Goal: Information Seeking & Learning: Check status

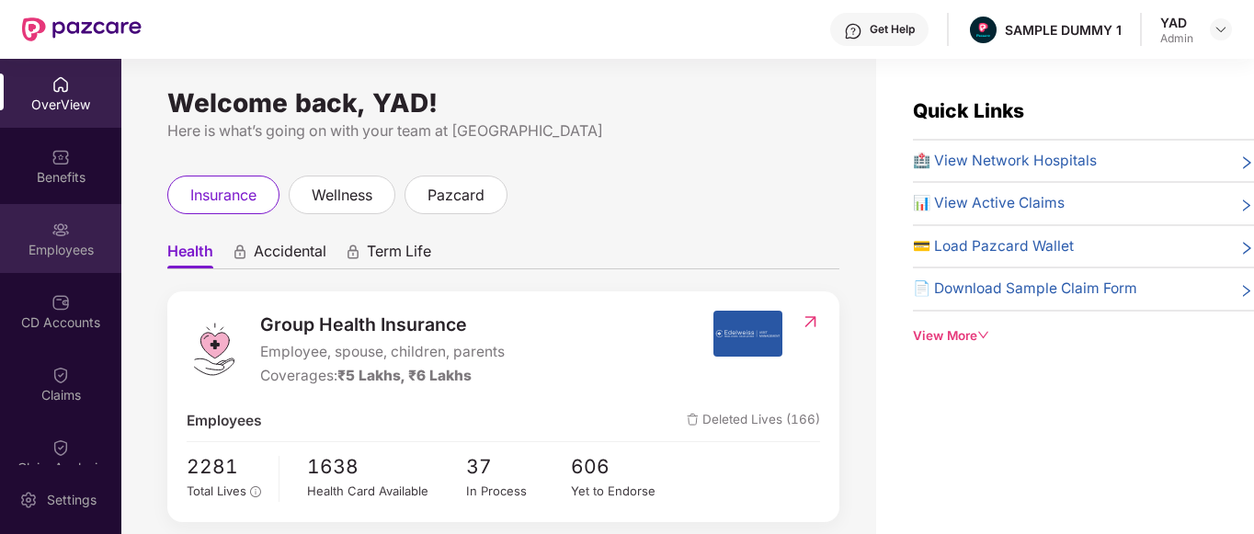
click at [43, 251] on div "Employees" at bounding box center [60, 250] width 121 height 18
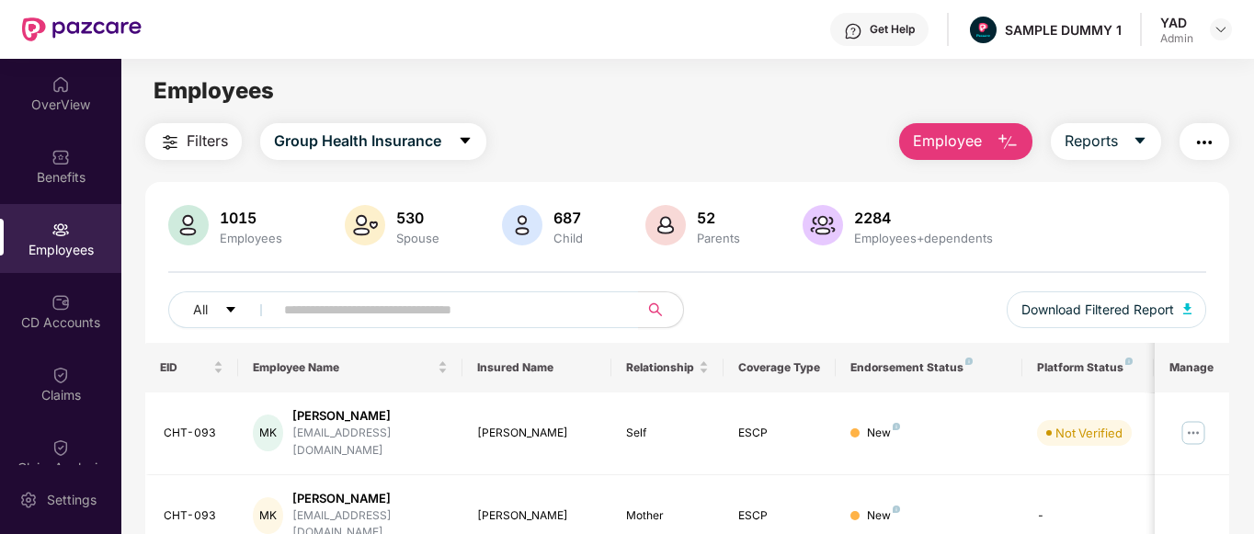
click at [876, 33] on div "Get Help" at bounding box center [892, 29] width 45 height 15
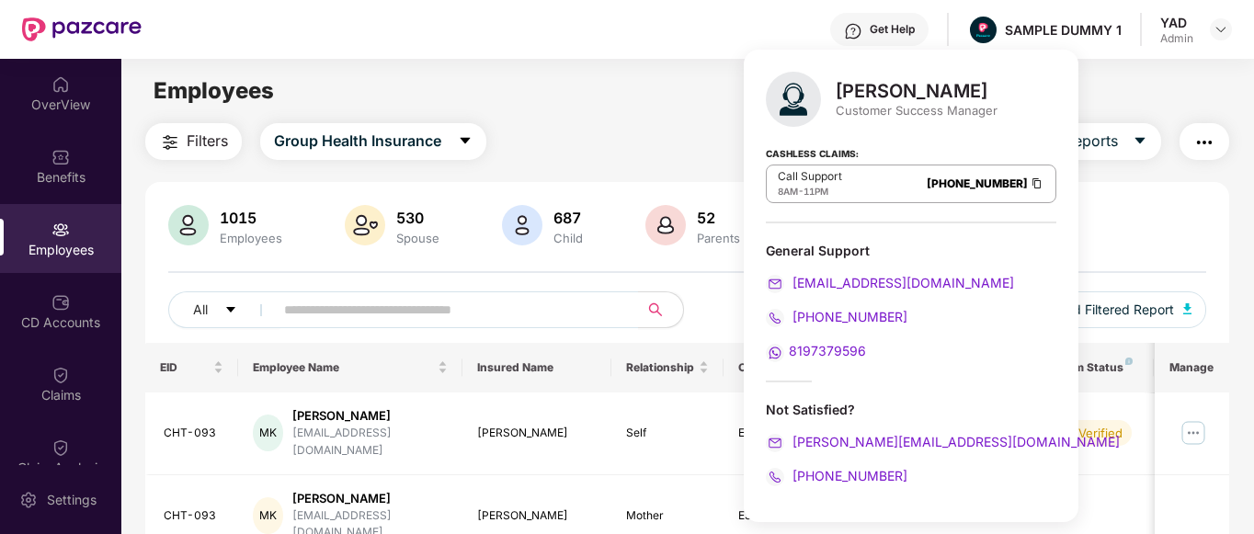
click at [602, 63] on main "Employees Filters Group Health Insurance Employee Reports 1015 Employees 530 Sp…" at bounding box center [687, 326] width 1132 height 534
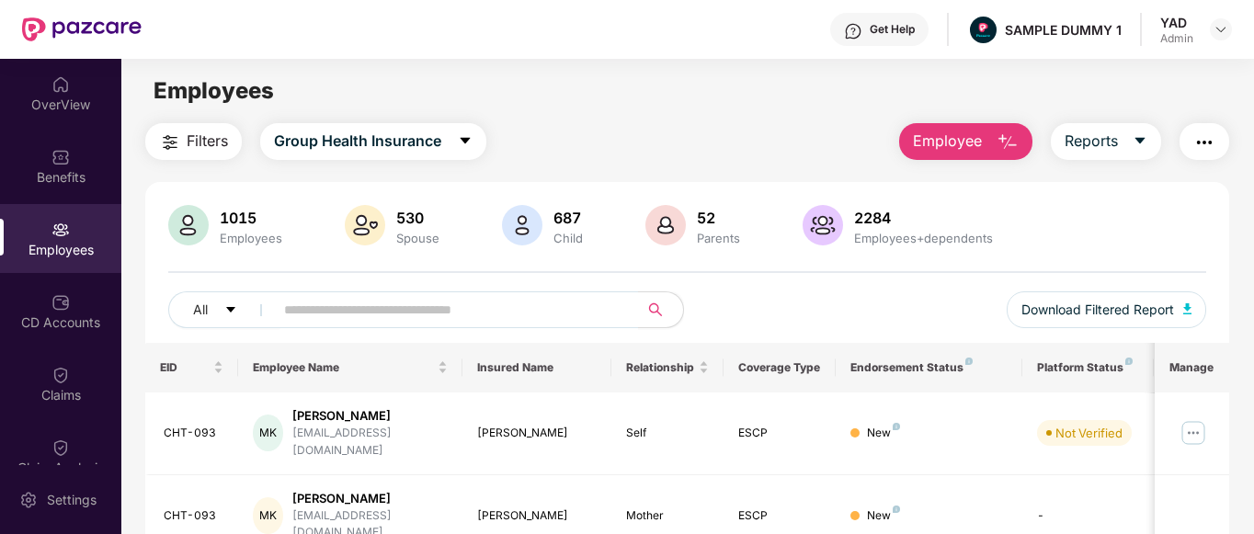
click at [994, 139] on button "Employee" at bounding box center [965, 141] width 133 height 37
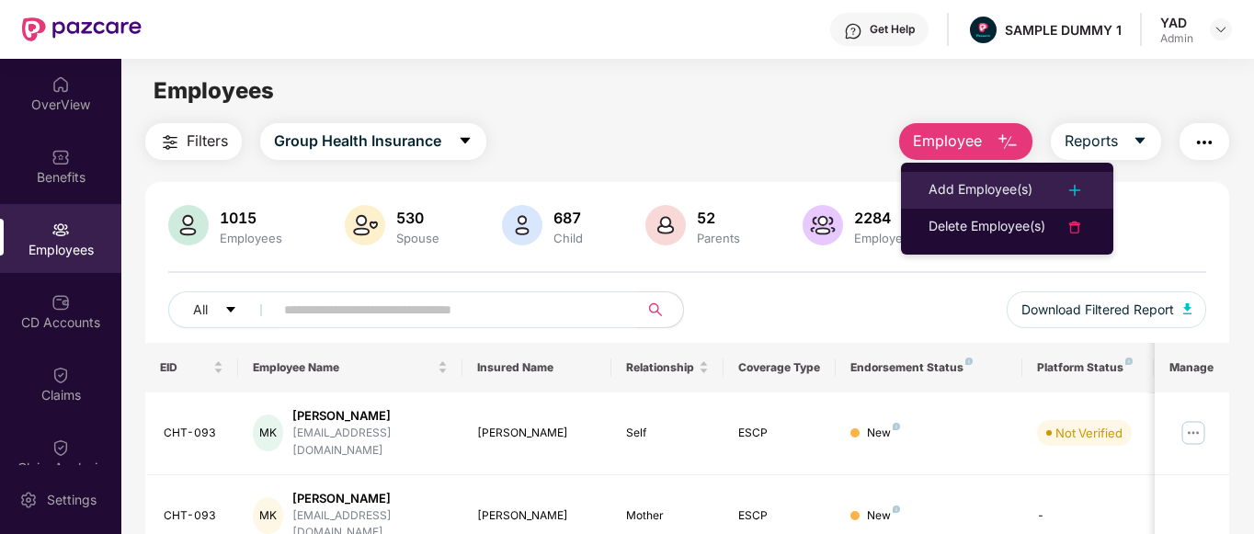
click at [947, 194] on div "Add Employee(s)" at bounding box center [981, 190] width 104 height 22
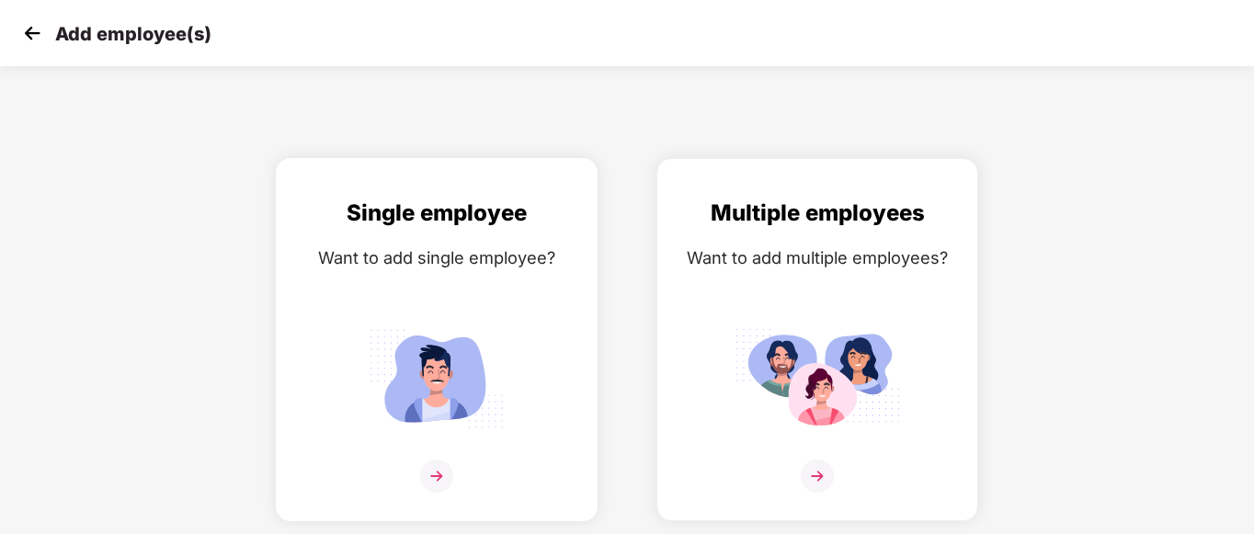
click at [464, 367] on img at bounding box center [436, 378] width 165 height 115
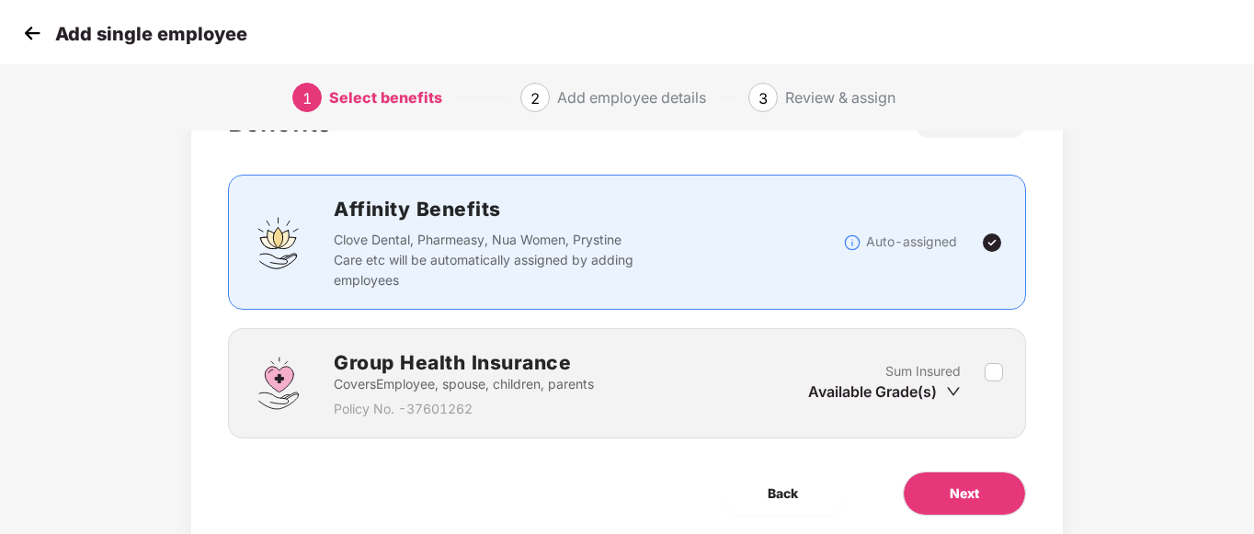
scroll to position [82, 0]
click at [1004, 375] on div "Group Health Insurance Covers Employee, spouse, children, parents Policy No. - …" at bounding box center [626, 382] width 797 height 110
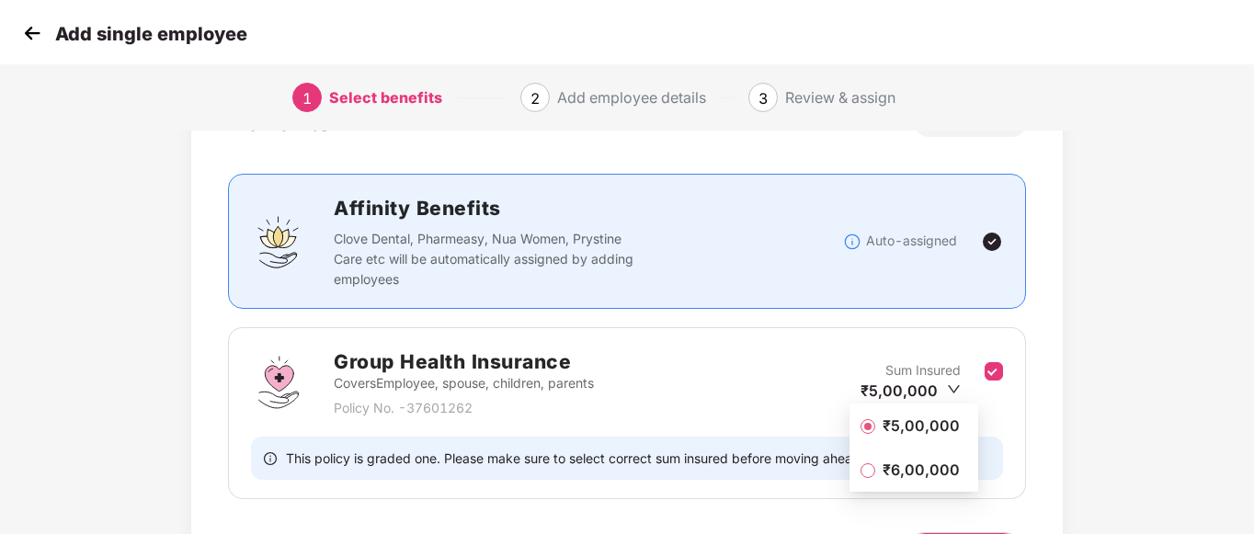
click at [934, 419] on span "₹5,00,000" at bounding box center [921, 426] width 92 height 20
click at [1068, 421] on div "Benefits 1 / 1 Selected Affinity Benefits Clove Dental, Pharmeasy, Nua Women, P…" at bounding box center [627, 359] width 1045 height 599
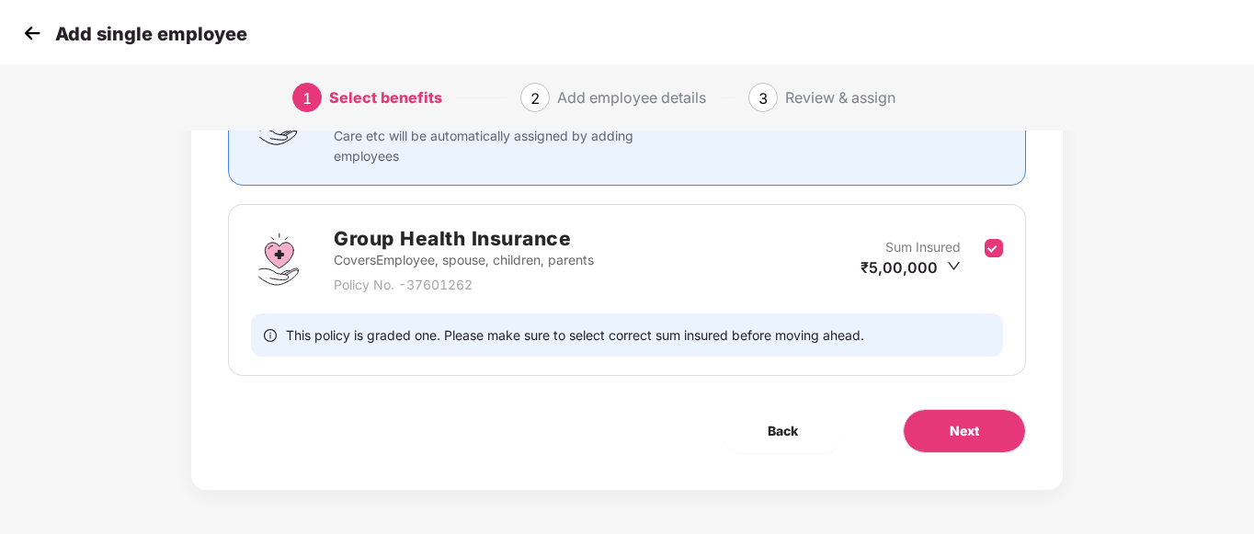
scroll to position [203, 0]
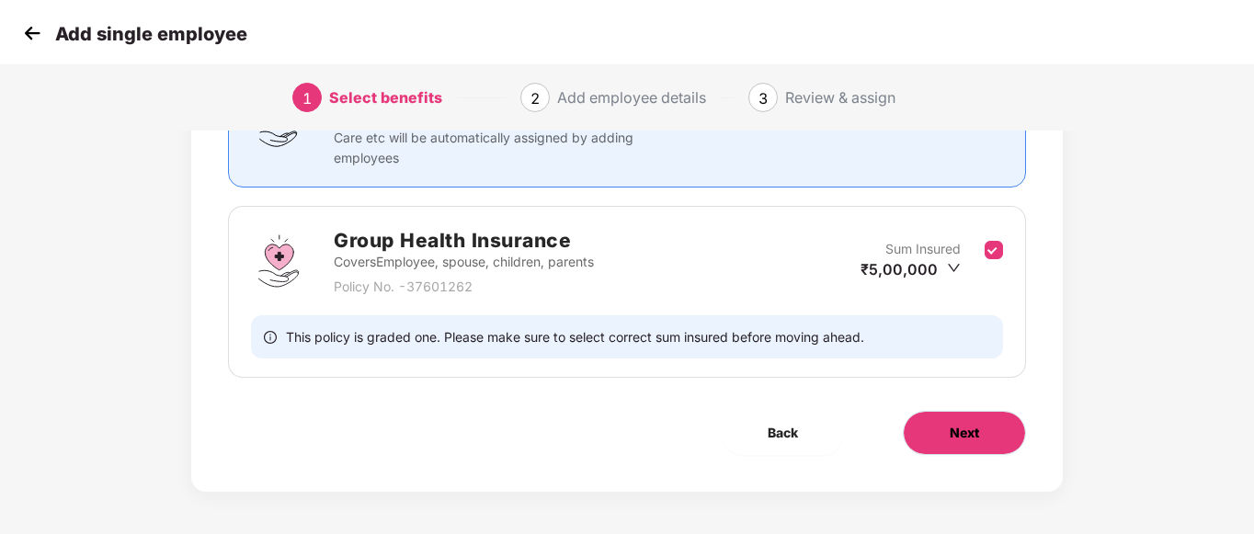
click at [964, 435] on span "Next" at bounding box center [964, 433] width 29 height 20
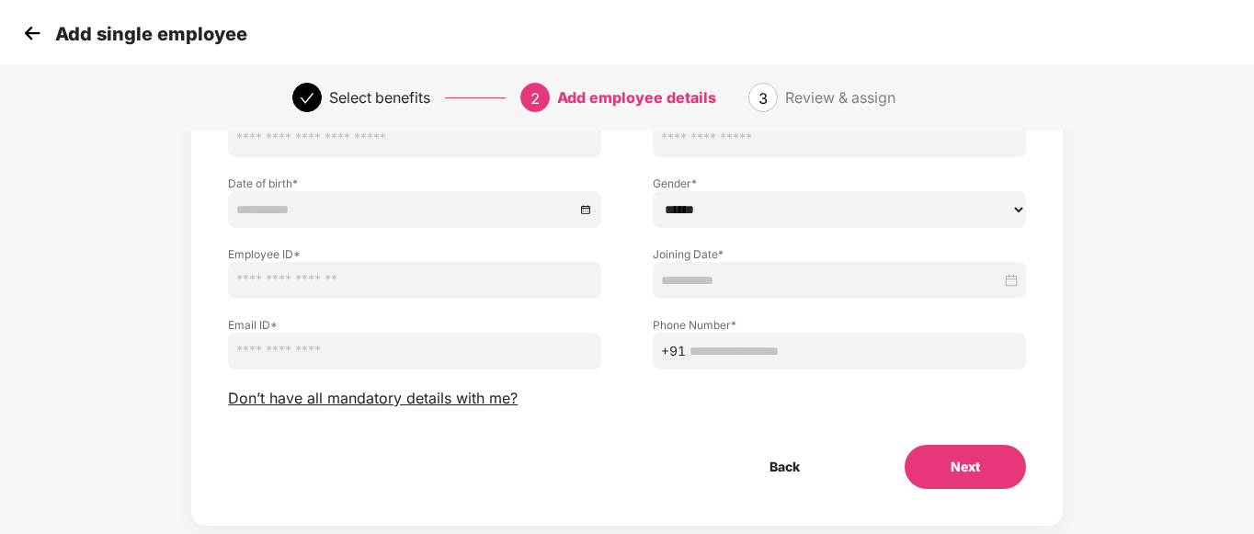
scroll to position [0, 0]
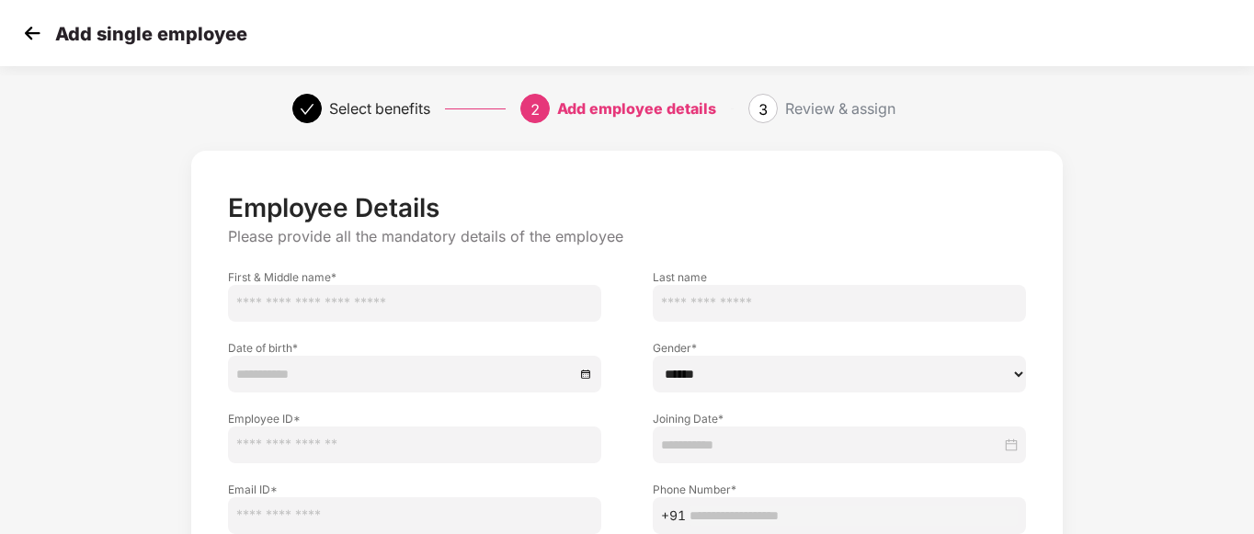
click at [32, 35] on img at bounding box center [32, 33] width 28 height 28
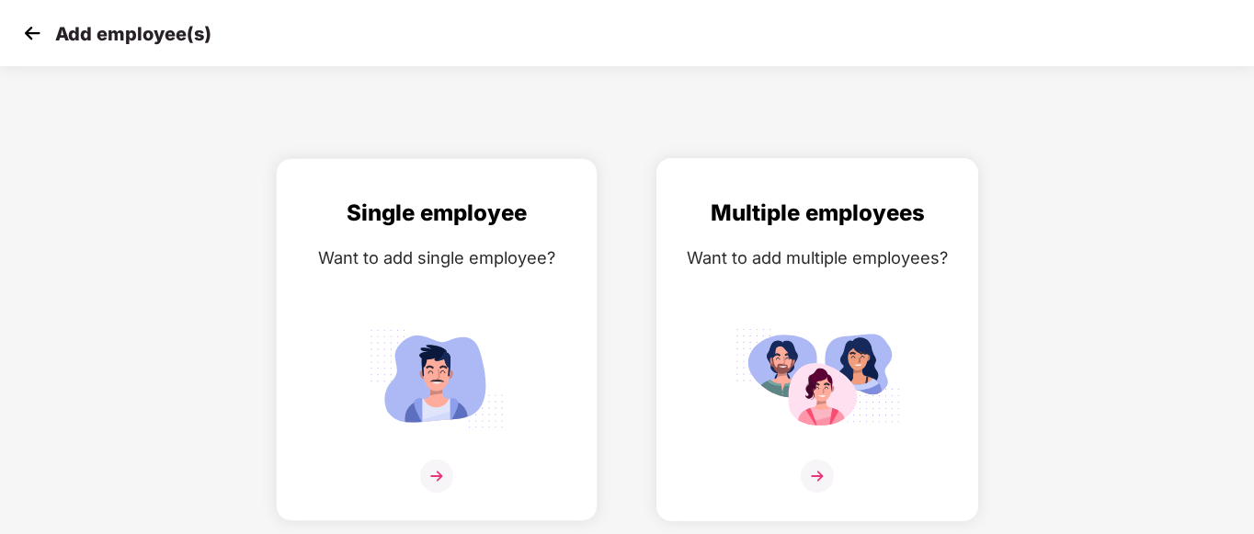
click at [855, 370] on img at bounding box center [817, 378] width 165 height 115
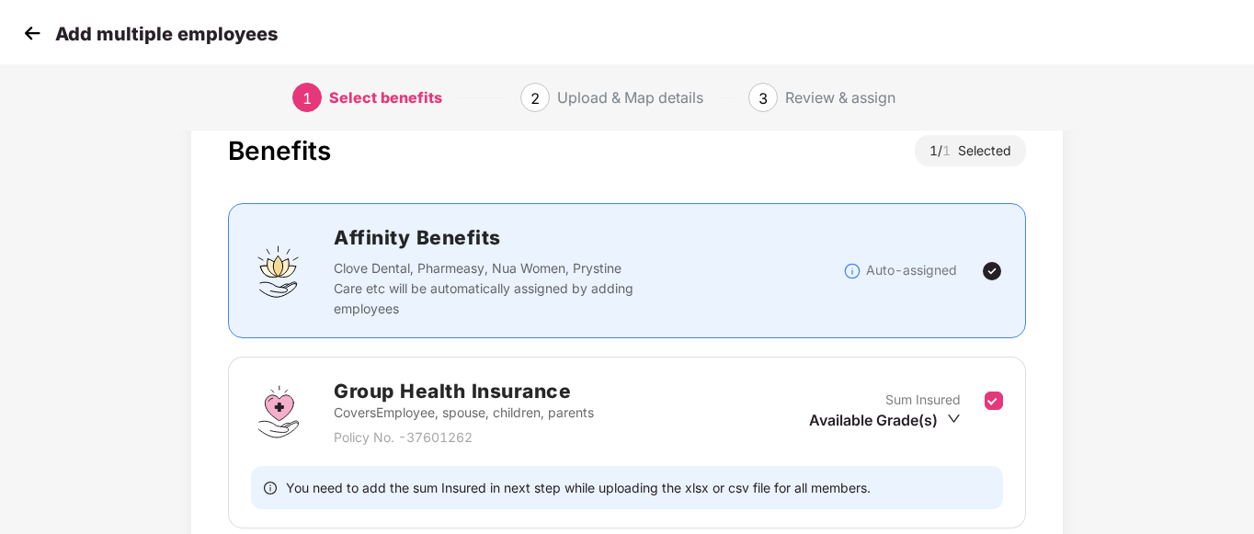
scroll to position [205, 0]
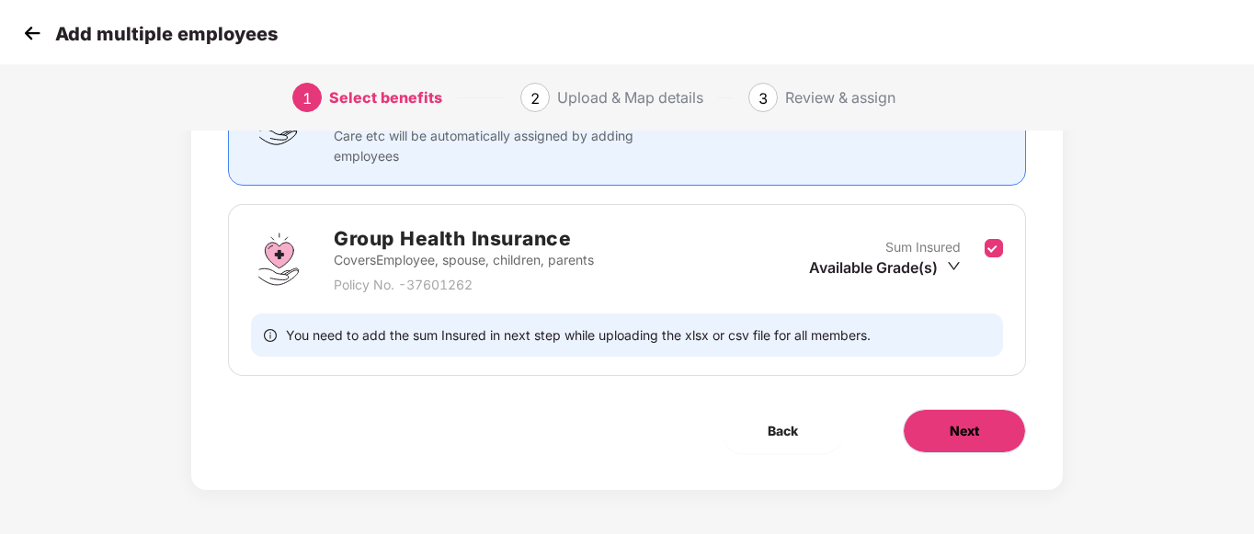
click at [950, 433] on span "Next" at bounding box center [964, 431] width 29 height 20
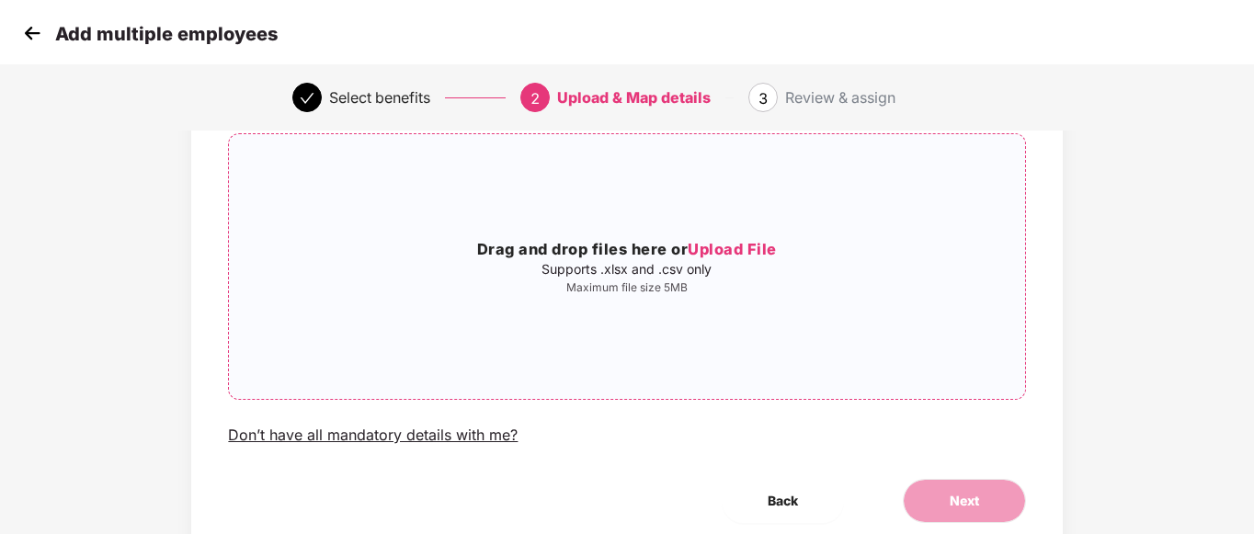
scroll to position [0, 0]
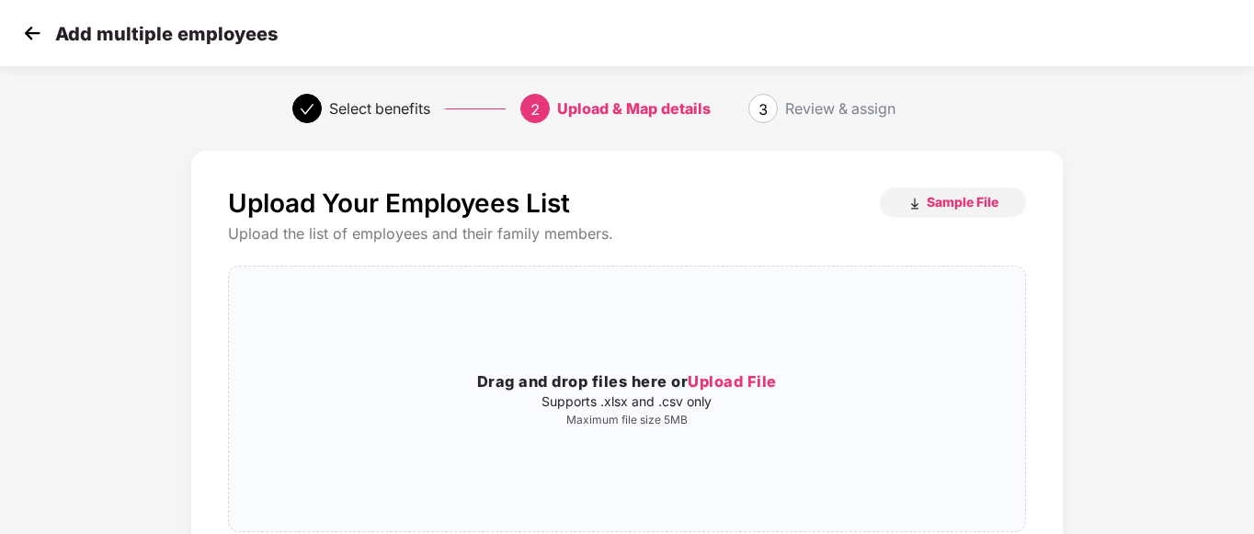
click at [34, 30] on img at bounding box center [32, 33] width 28 height 28
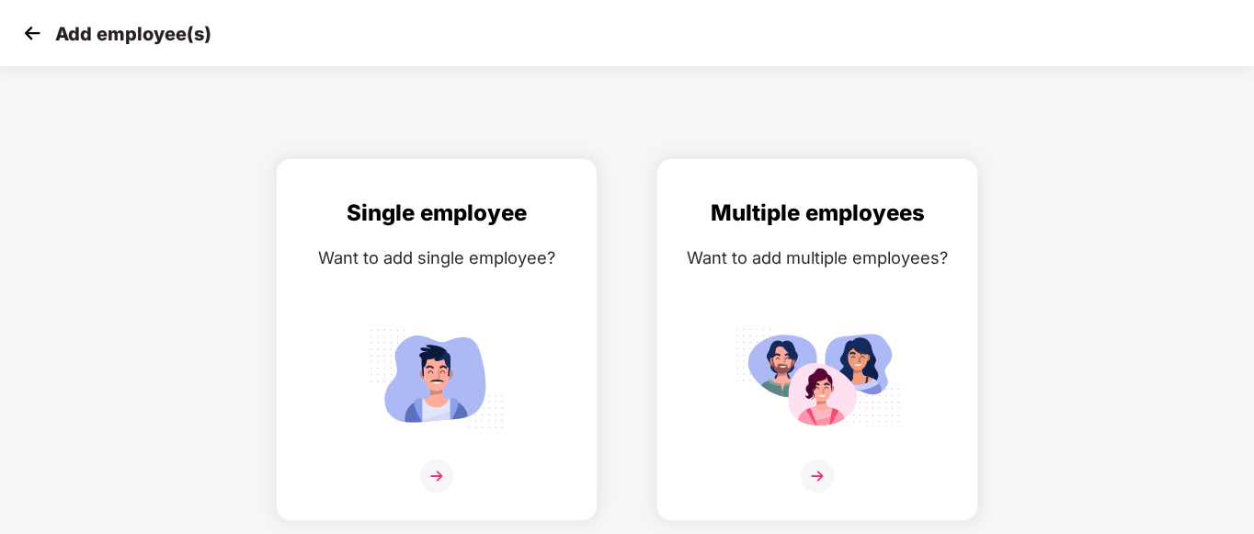
click at [36, 41] on img at bounding box center [32, 33] width 28 height 28
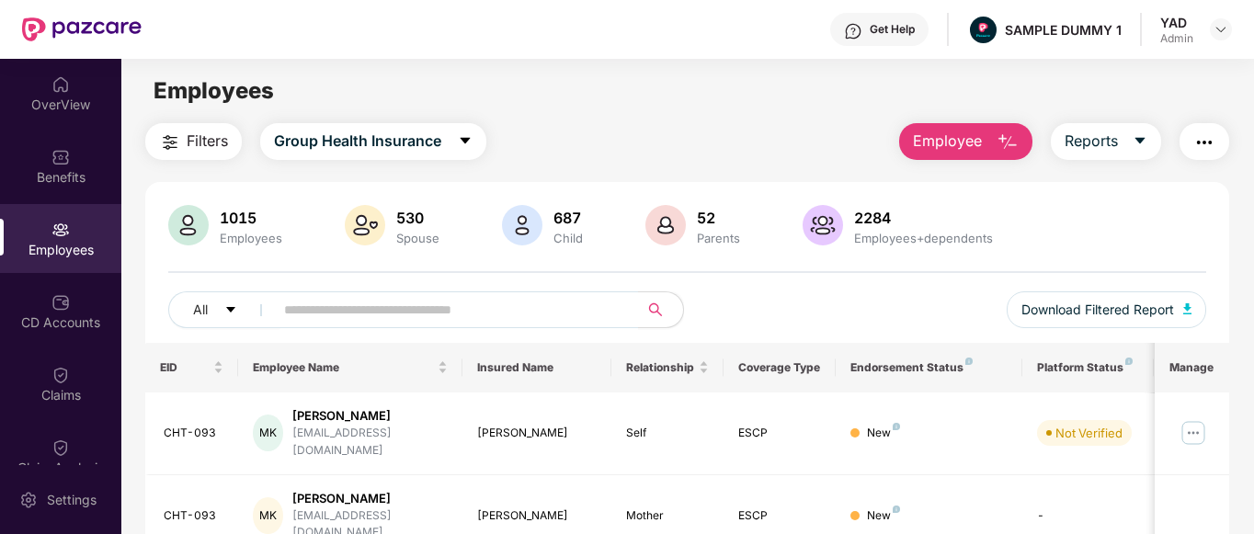
click at [1205, 142] on img "button" at bounding box center [1204, 142] width 22 height 22
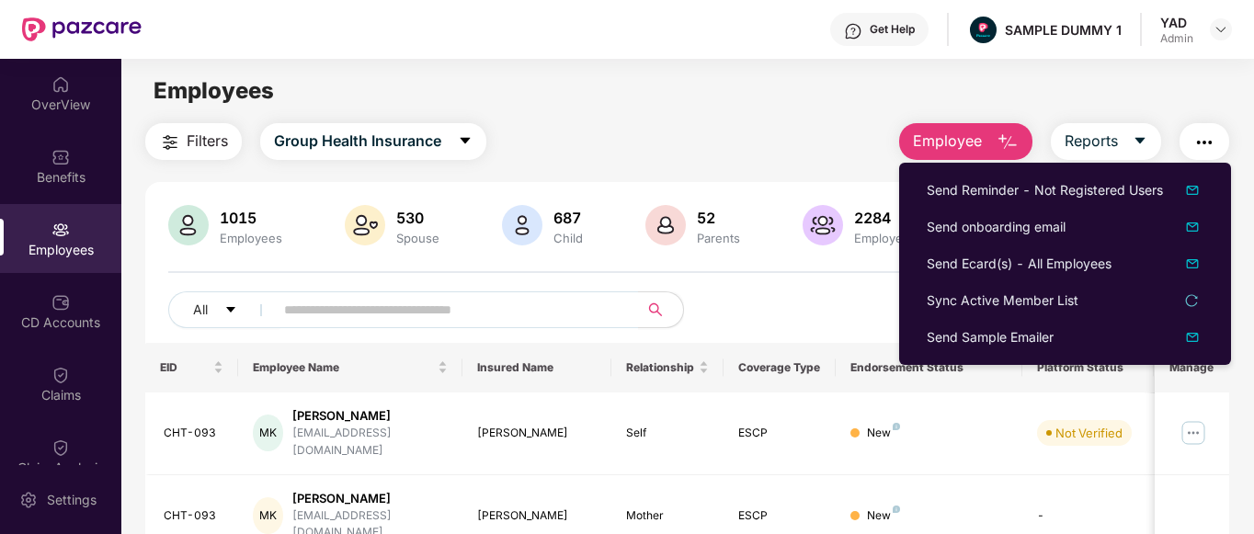
click at [736, 105] on div "Employees" at bounding box center [687, 91] width 1132 height 35
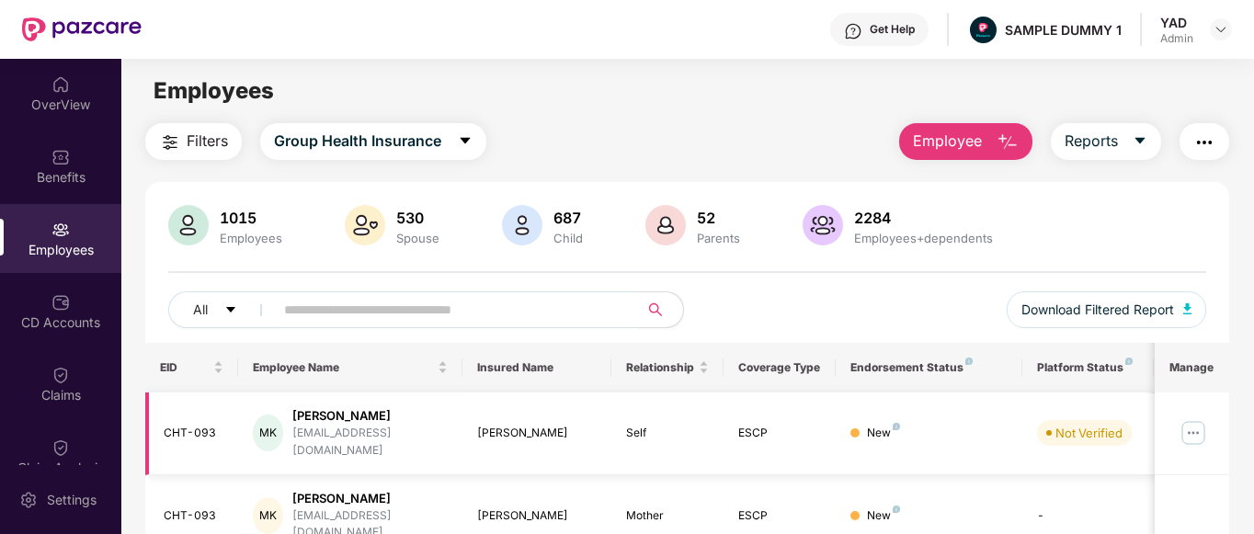
scroll to position [1, 0]
click at [823, 288] on div "1015 Employees 530 Spouse 687 Child 52 Parents 2284 Employees+dependents All Do…" at bounding box center [687, 273] width 1085 height 138
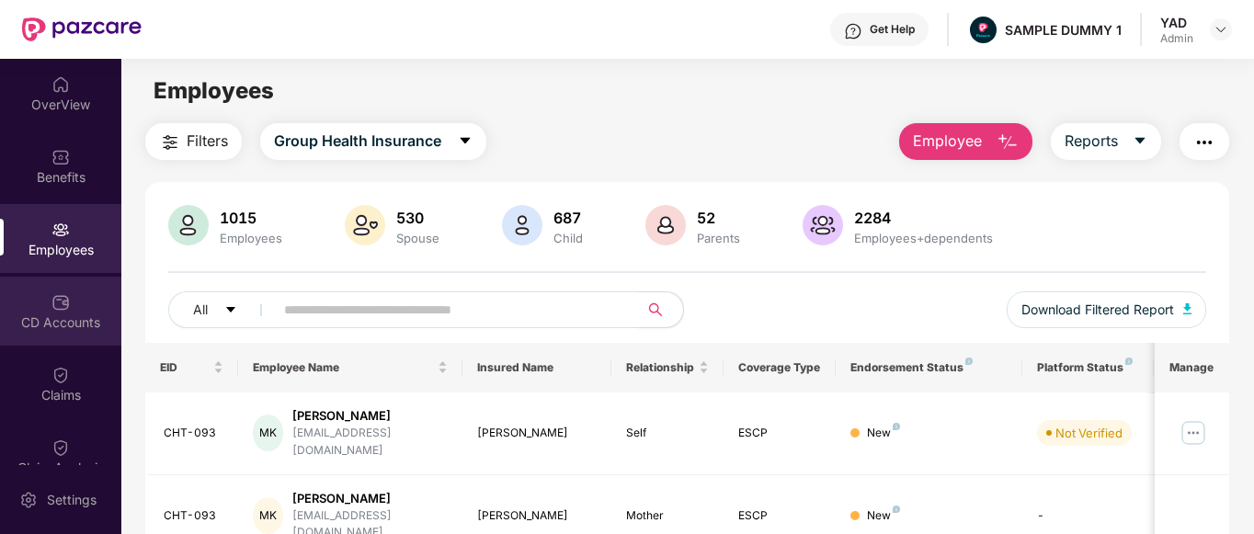
click at [1, 318] on div "CD Accounts" at bounding box center [60, 323] width 121 height 18
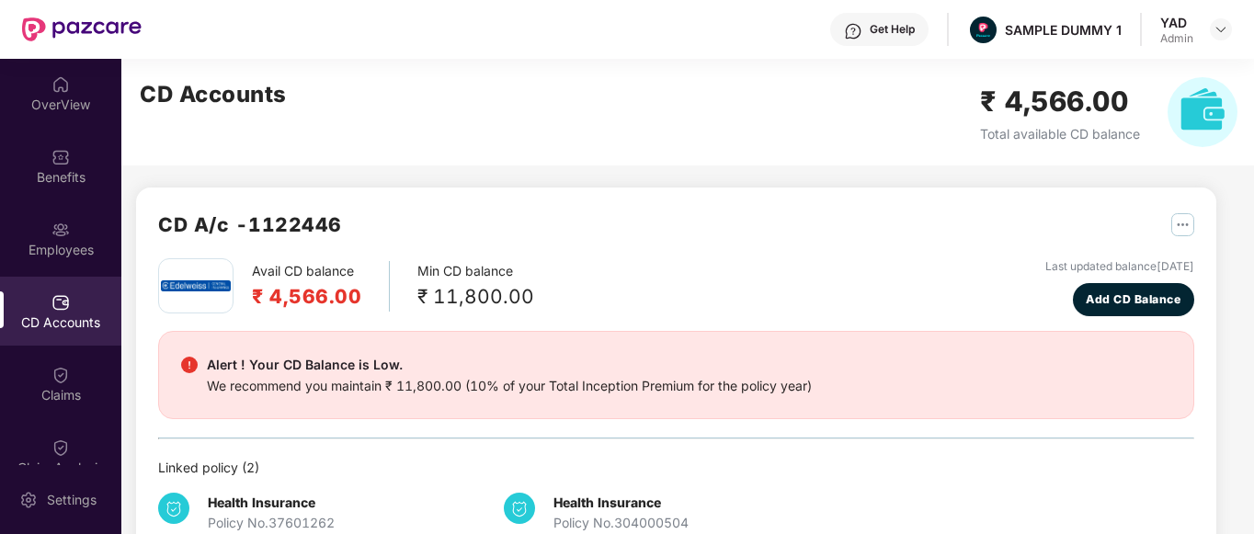
scroll to position [29, 0]
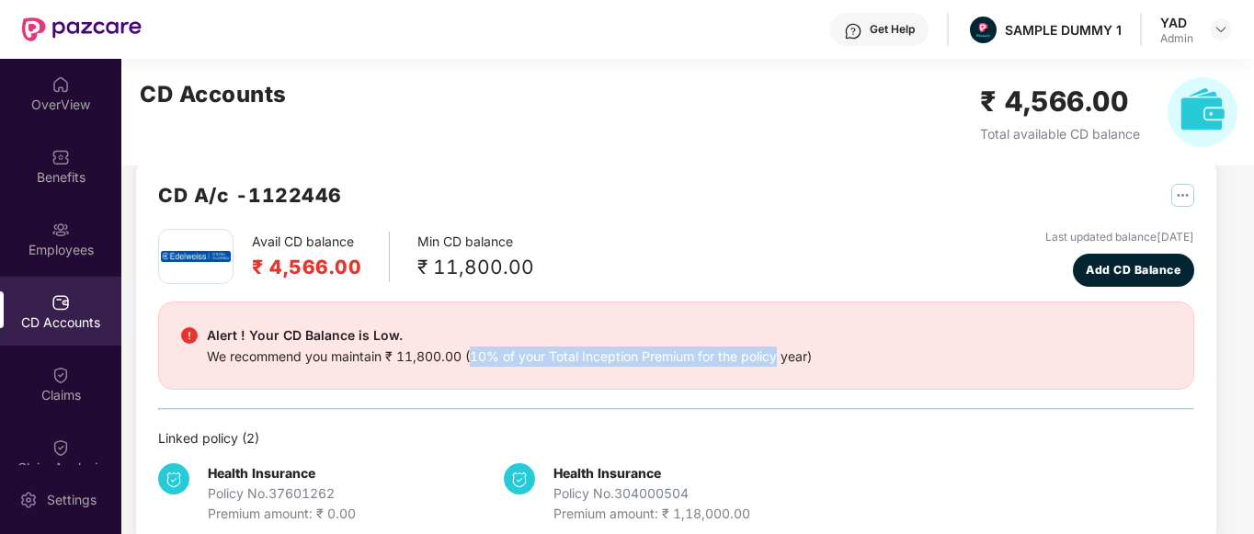
drag, startPoint x: 473, startPoint y: 358, endPoint x: 779, endPoint y: 365, distance: 305.3
click at [779, 365] on div "We recommend you maintain ₹ 11,800.00 (10% of your Total Inception Premium for …" at bounding box center [509, 357] width 605 height 20
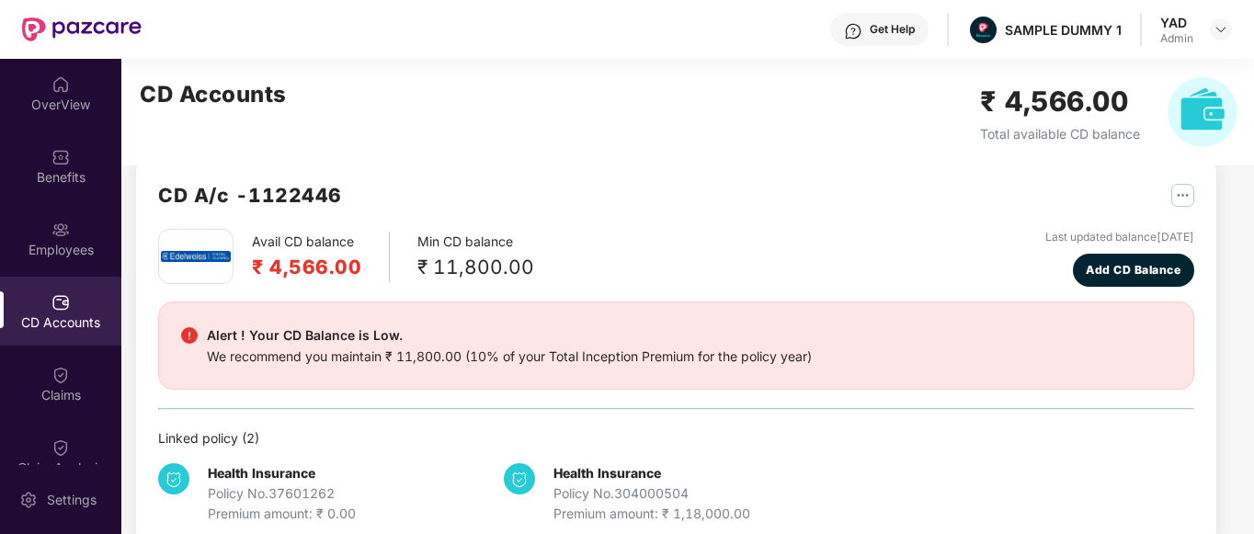
click at [781, 374] on div "Alert ! Your CD Balance is Low. We recommend you maintain ₹ 11,800.00 (10% of y…" at bounding box center [676, 346] width 1036 height 88
click at [913, 238] on div "Avail CD balance ₹ 4,566.00 Min CD balance ₹ 11,800.00 Last updated balance 23 …" at bounding box center [676, 258] width 1036 height 58
click at [1111, 264] on span "Add CD Balance" at bounding box center [1133, 269] width 95 height 17
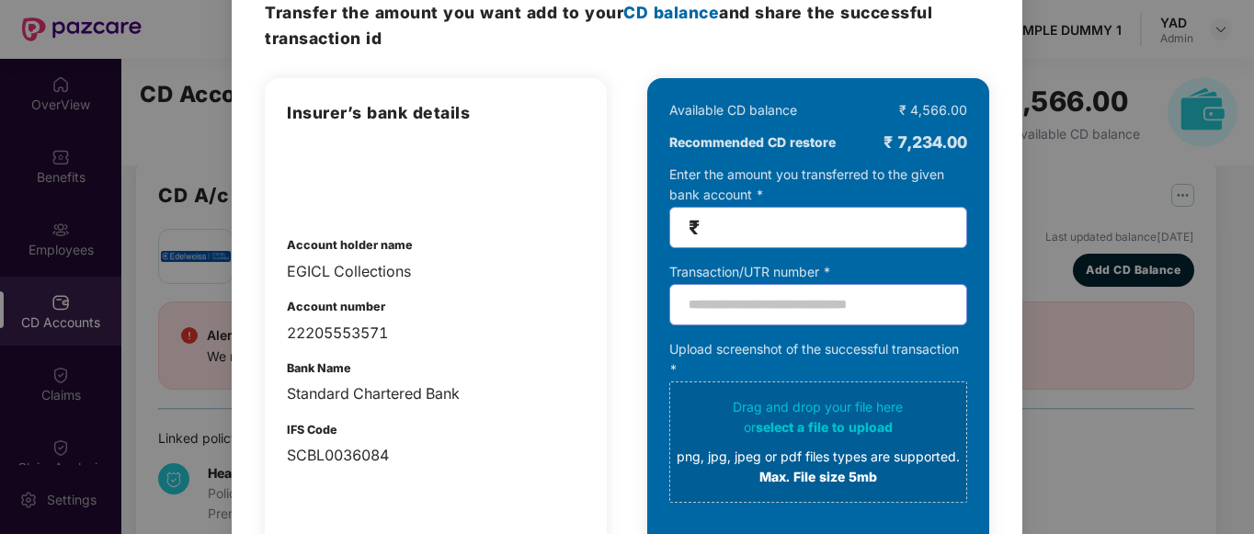
scroll to position [100, 0]
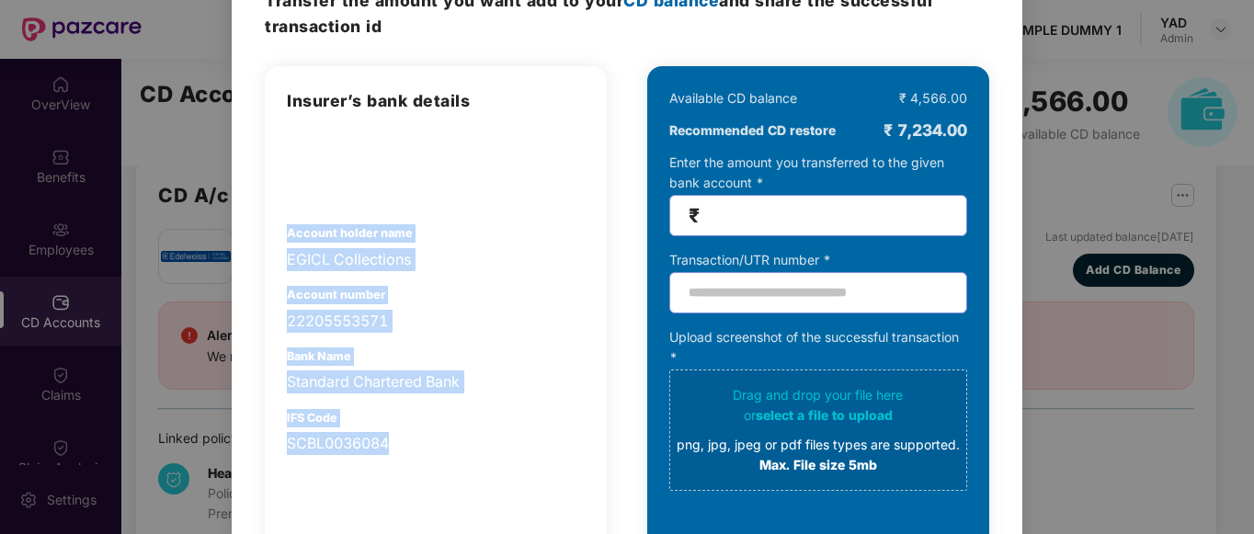
drag, startPoint x: 291, startPoint y: 229, endPoint x: 440, endPoint y: 455, distance: 271.3
click at [440, 455] on div "Insurer’s bank details Account holder name EGICL Collections Account number 222…" at bounding box center [436, 271] width 298 height 367
click at [486, 316] on div "22205553571" at bounding box center [436, 321] width 298 height 23
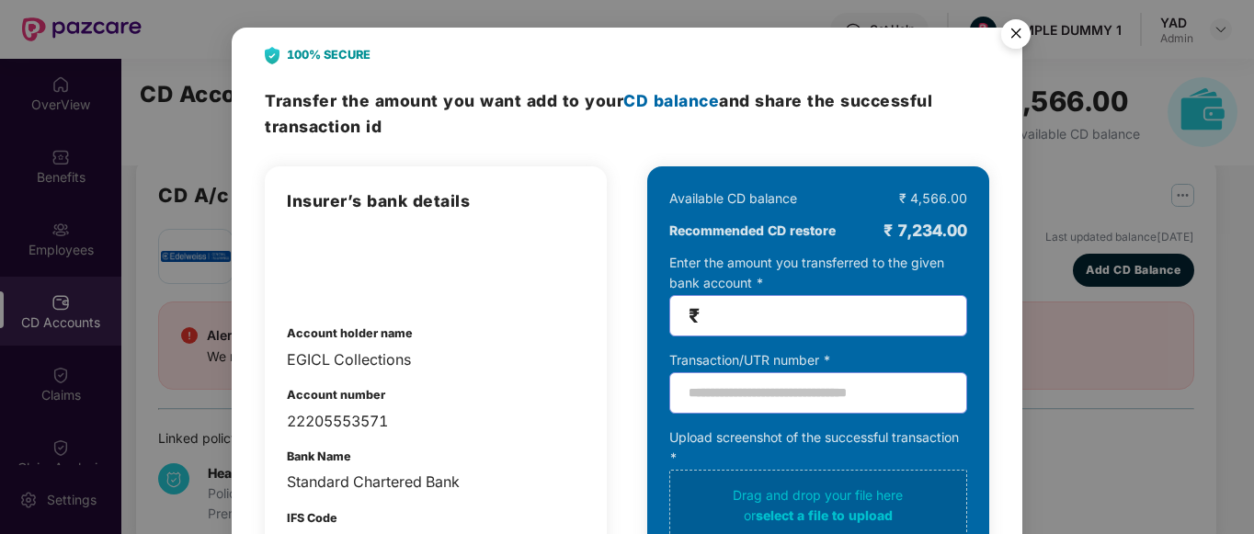
scroll to position [130, 0]
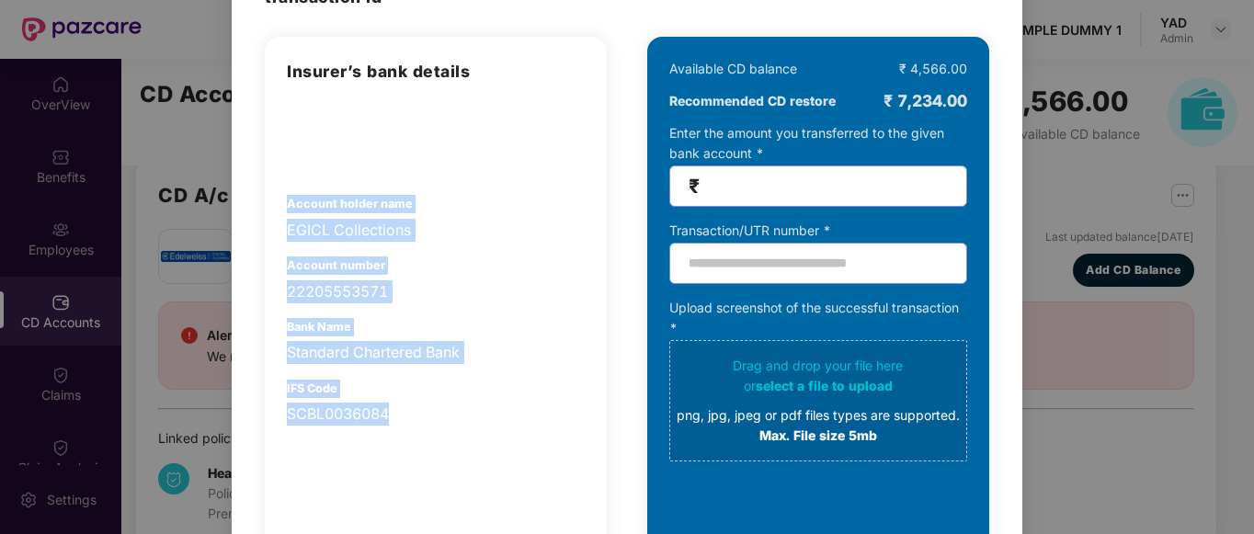
drag, startPoint x: 290, startPoint y: 207, endPoint x: 401, endPoint y: 401, distance: 223.6
click at [401, 401] on div "Insurer’s bank details Account holder name EGICL Collections Account number 222…" at bounding box center [436, 242] width 298 height 367
click at [516, 211] on div "Account holder name EGICL Collections" at bounding box center [436, 218] width 298 height 47
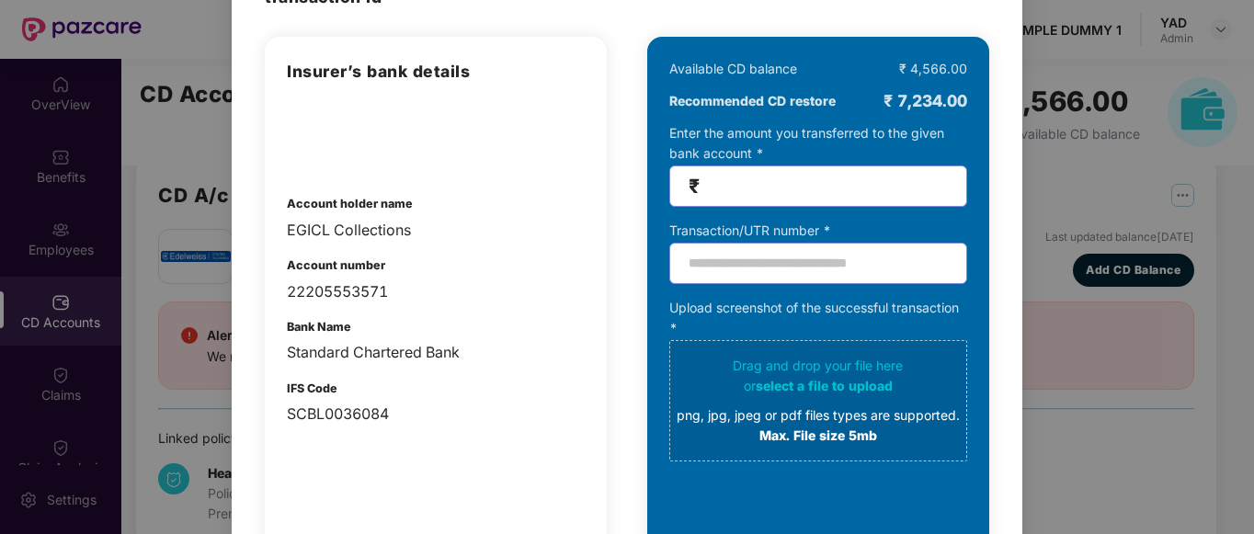
scroll to position [0, 0]
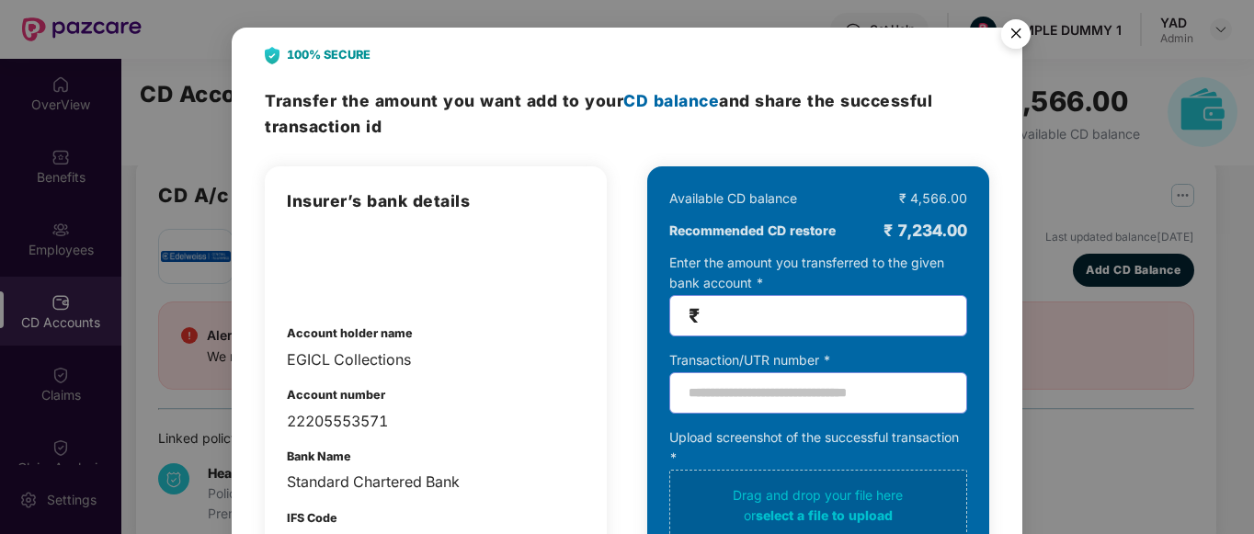
click at [1014, 29] on img "Close" at bounding box center [1015, 36] width 51 height 51
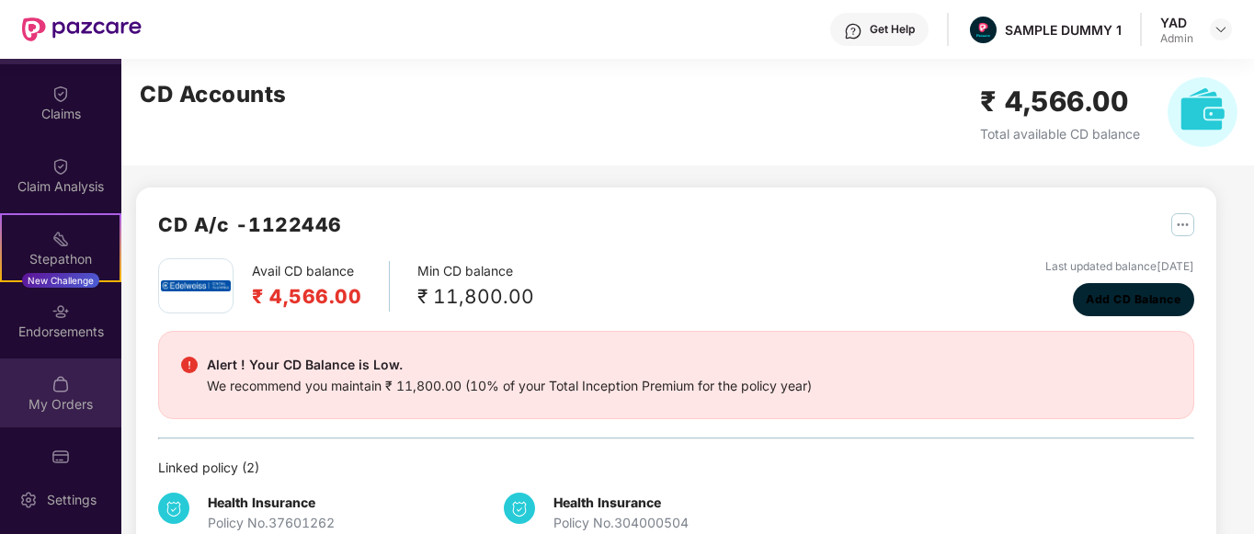
scroll to position [282, 0]
click at [38, 390] on div "My Orders" at bounding box center [60, 392] width 121 height 69
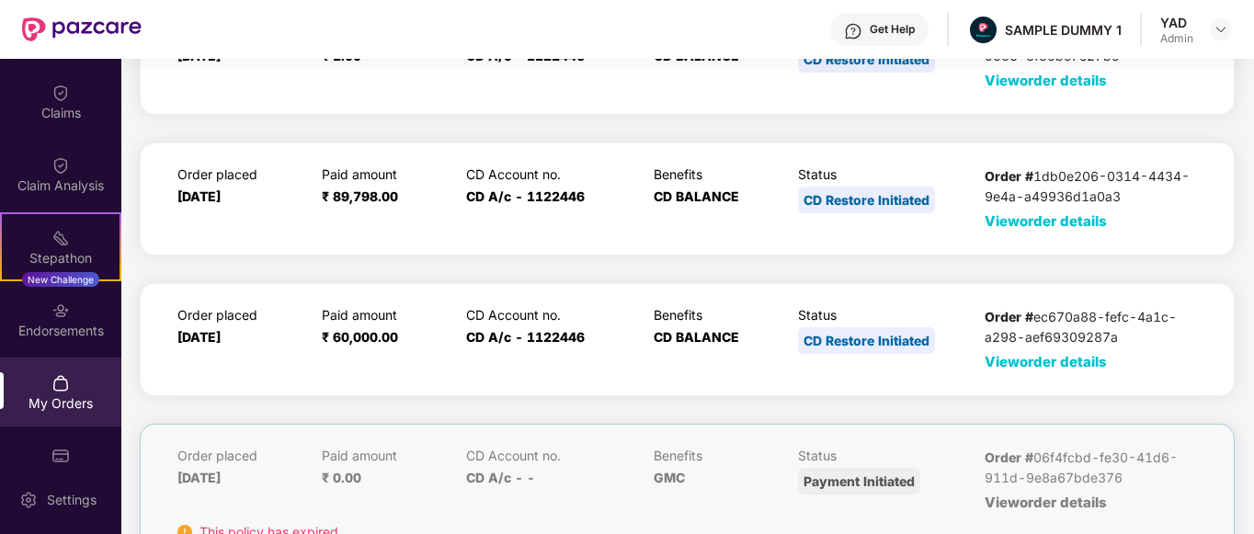
scroll to position [135, 0]
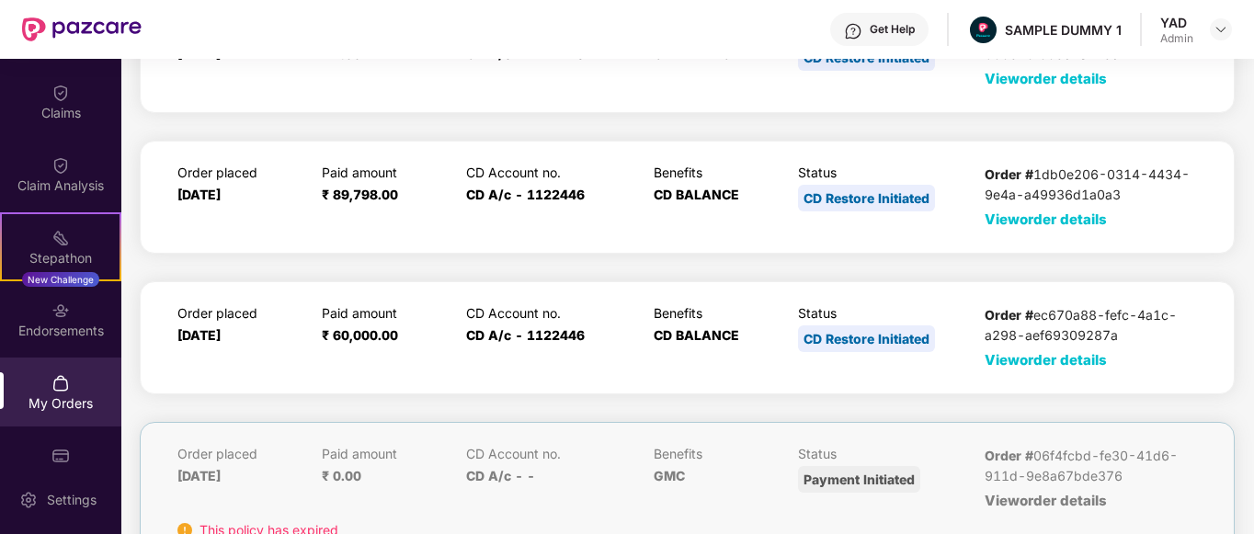
click at [1077, 353] on span "View order details" at bounding box center [1046, 359] width 122 height 17
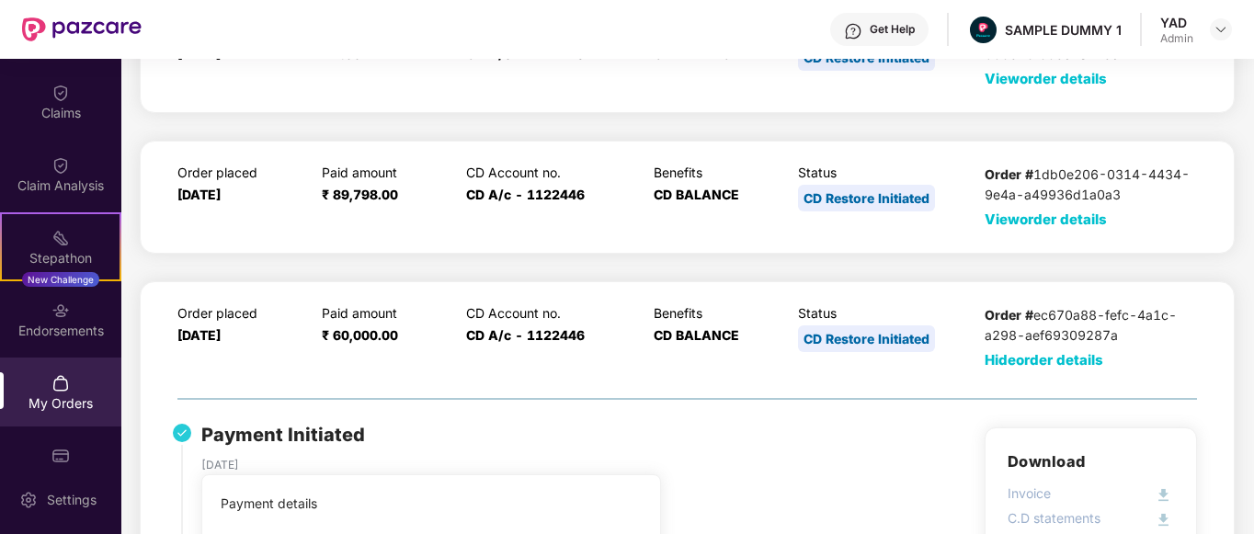
scroll to position [439, 0]
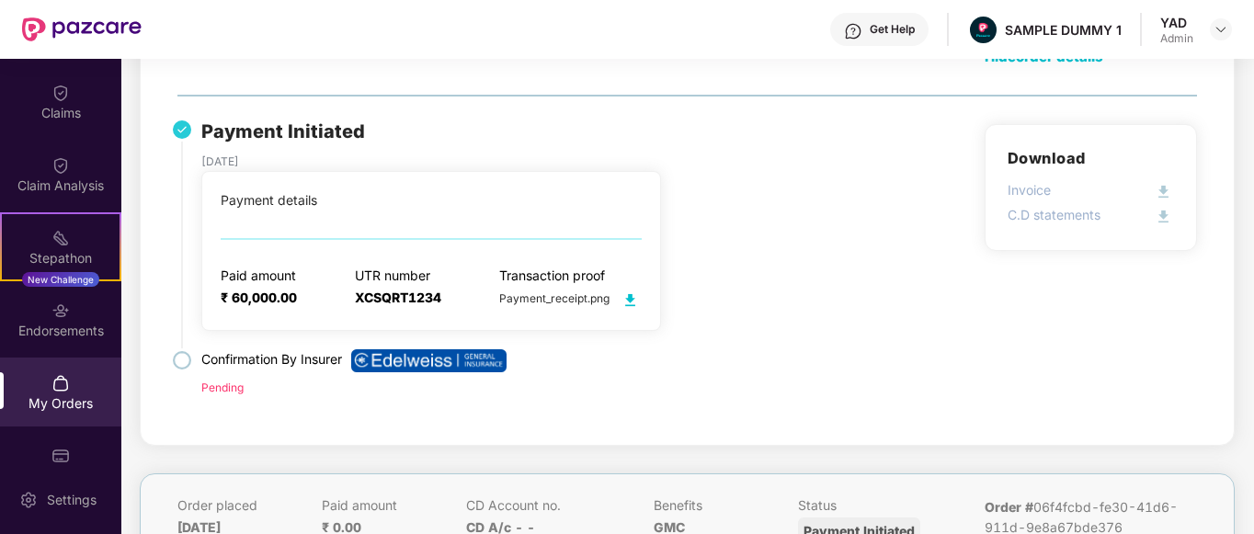
click at [879, 257] on div "Payment Initiated 07 July 2023 Payment details Paid amount ₹ 60,000.00 UTR numb…" at bounding box center [687, 273] width 1020 height 298
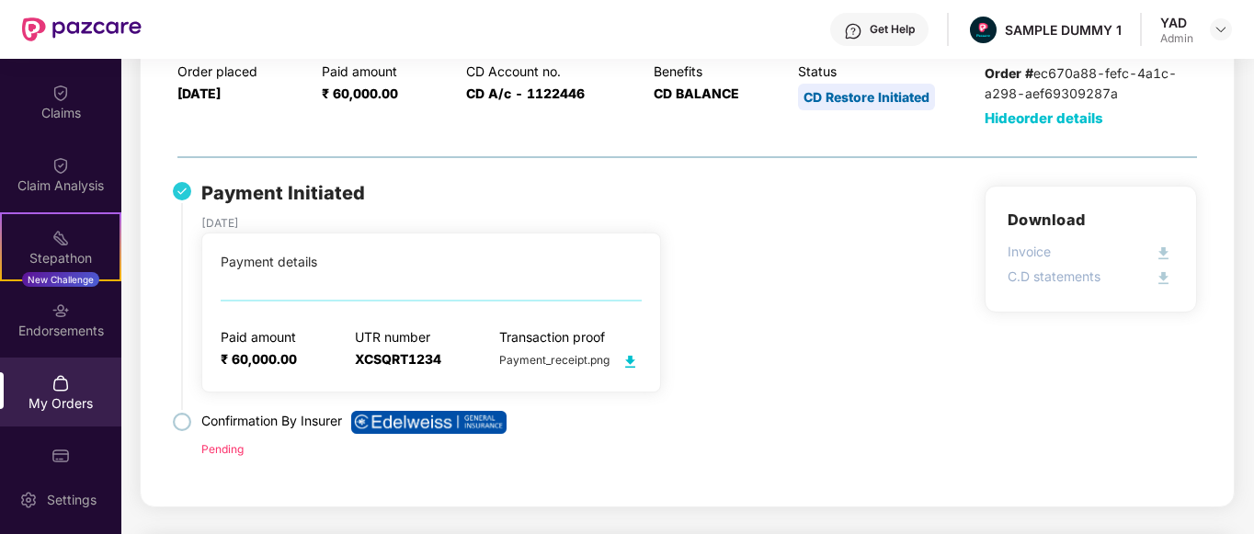
scroll to position [376, 0]
click at [1022, 116] on span "Hide order details" at bounding box center [1044, 118] width 119 height 17
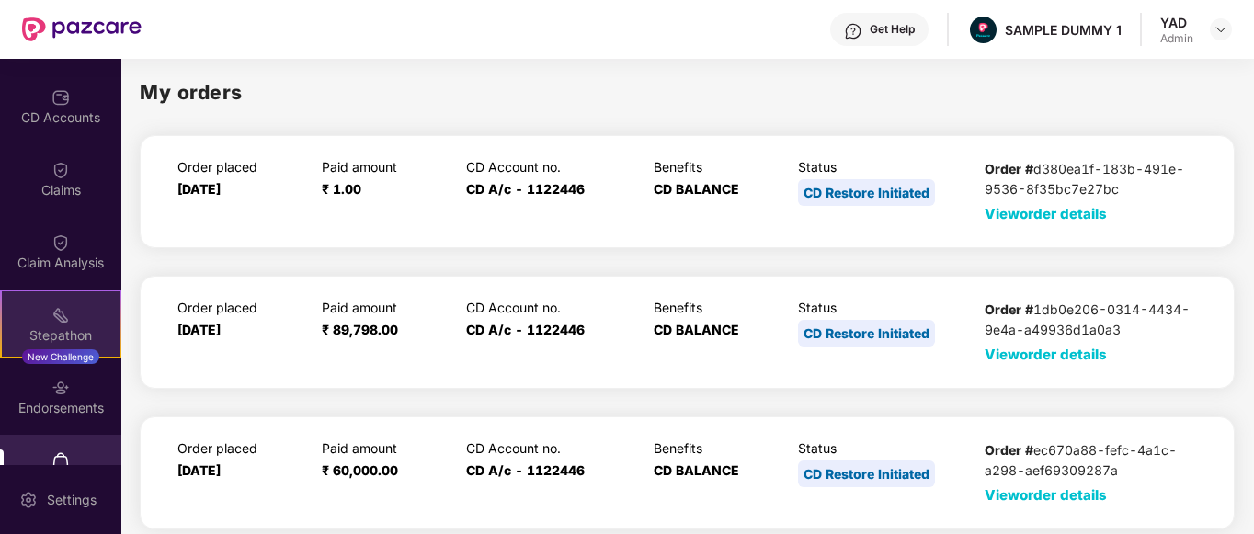
scroll to position [202, 0]
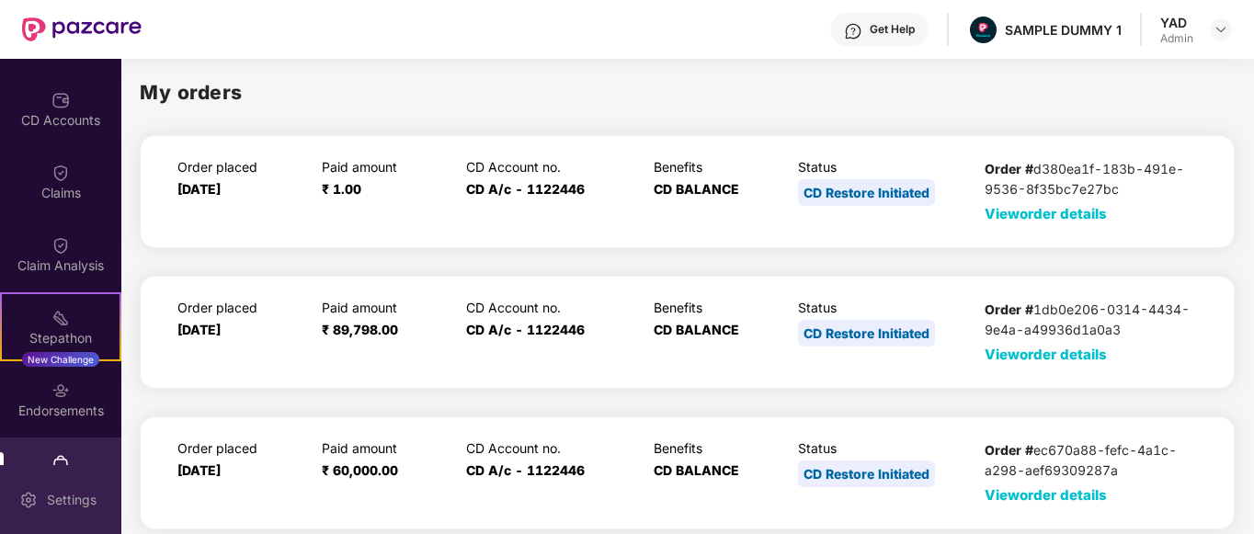
click at [41, 483] on div "Settings" at bounding box center [60, 499] width 121 height 69
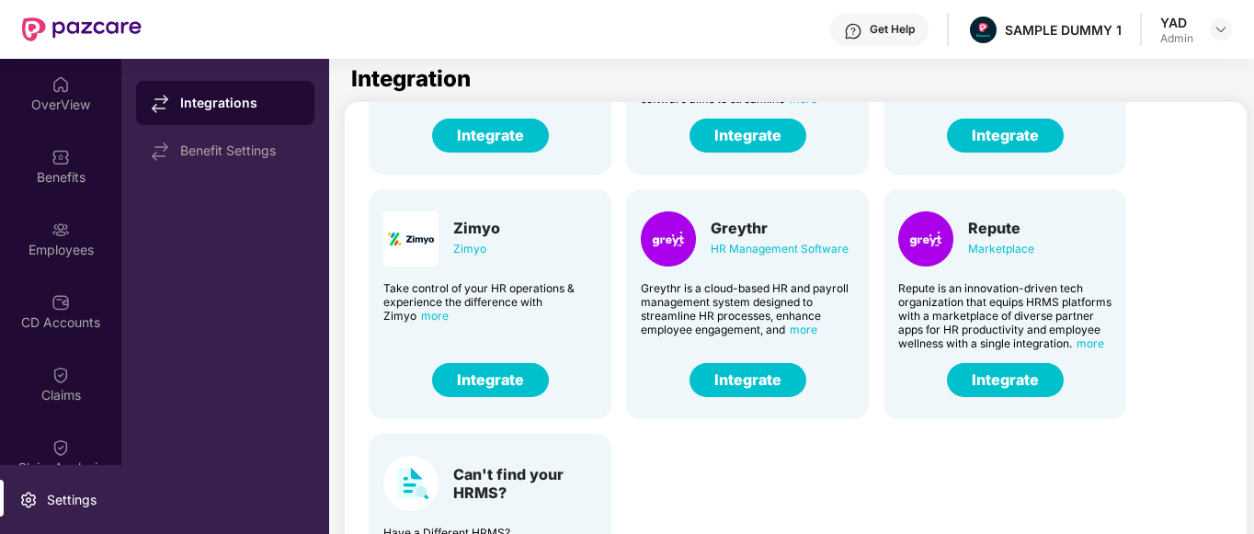
scroll to position [129, 0]
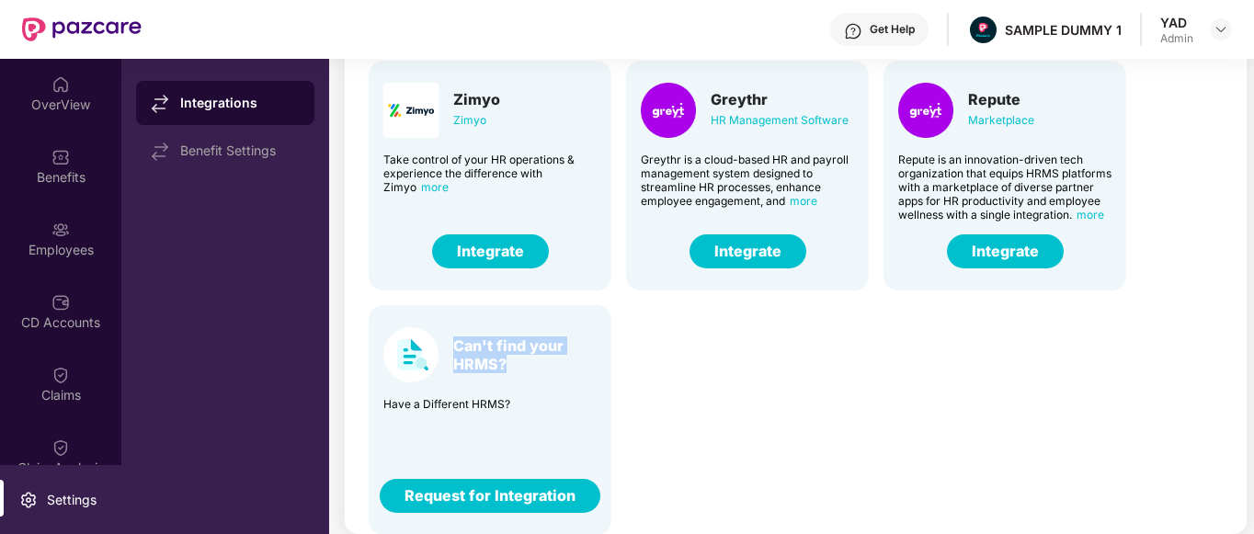
drag, startPoint x: 449, startPoint y: 340, endPoint x: 551, endPoint y: 368, distance: 105.7
click at [551, 368] on div "Can't find your HRMS?" at bounding box center [489, 354] width 213 height 55
click at [725, 428] on div "Darwin HR Management Software Discover the true meaning of human potential with…" at bounding box center [798, 46] width 888 height 978
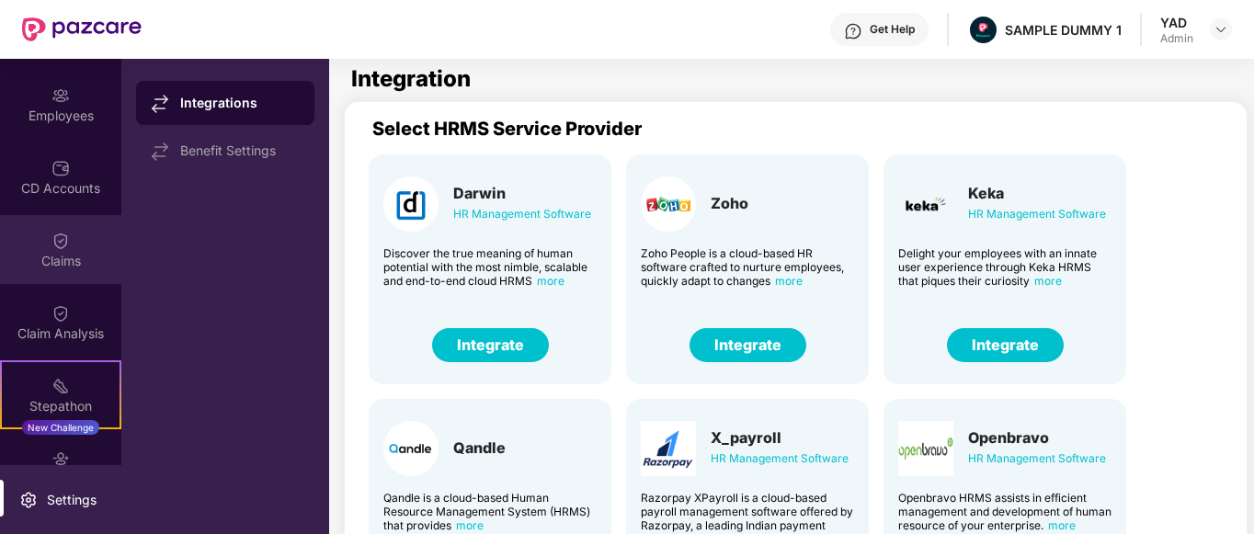
scroll to position [81, 0]
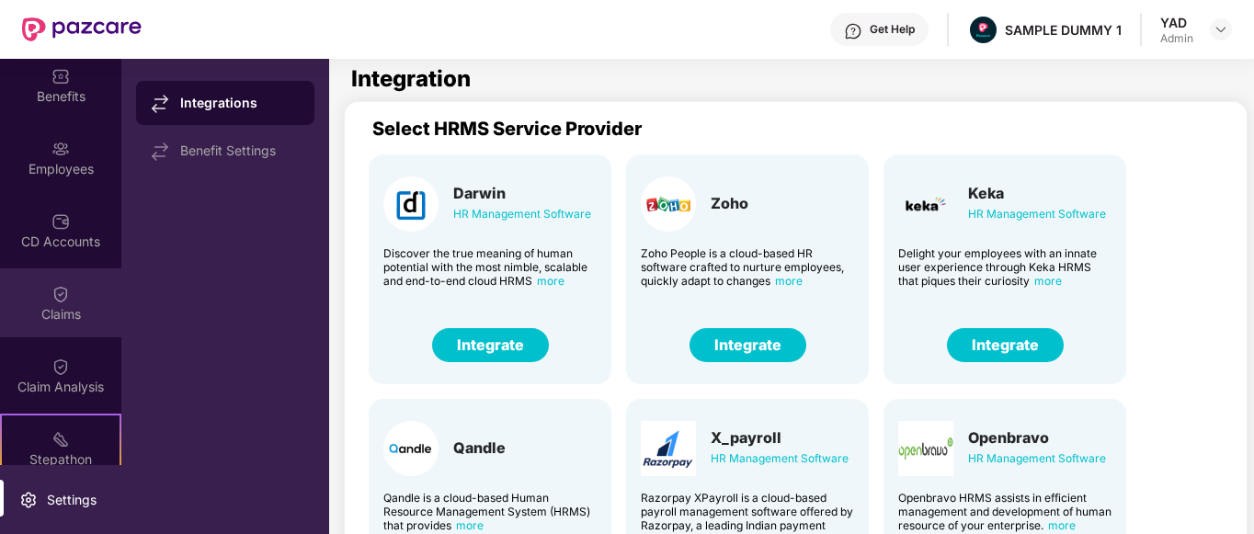
click at [57, 298] on img at bounding box center [60, 294] width 18 height 18
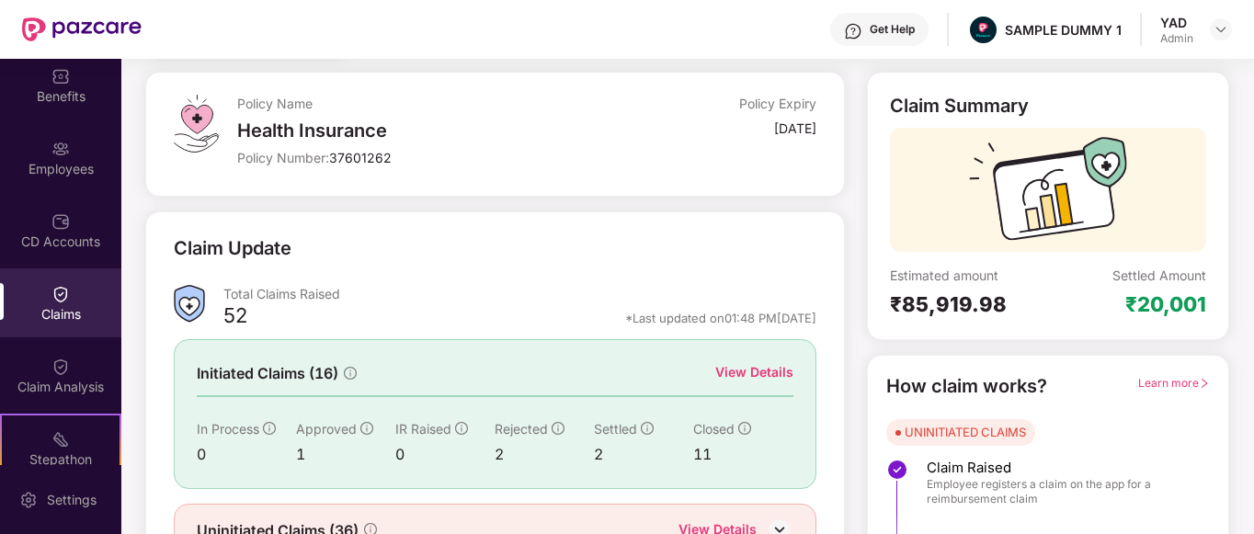
scroll to position [89, 0]
drag, startPoint x: 884, startPoint y: 305, endPoint x: 1032, endPoint y: 296, distance: 148.3
click at [1032, 296] on div "Claim Summary Estimated amount ₹85,919.98 Settled Amount ₹20,001" at bounding box center [1048, 207] width 362 height 268
click at [1125, 294] on div "₹20,001" at bounding box center [1165, 305] width 81 height 26
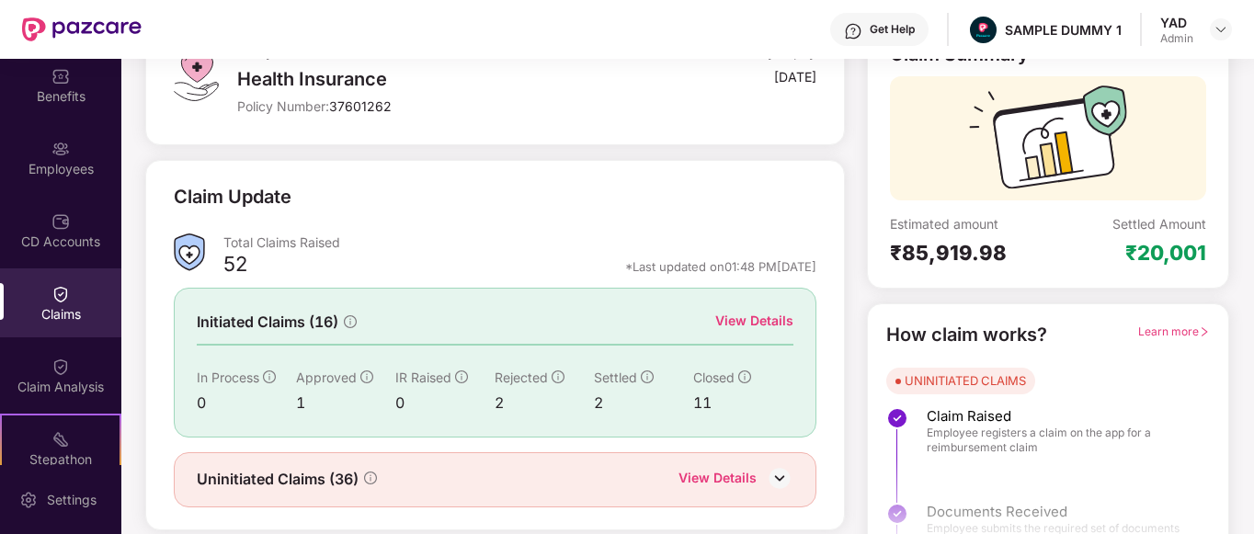
click at [756, 320] on div "View Details" at bounding box center [754, 321] width 78 height 20
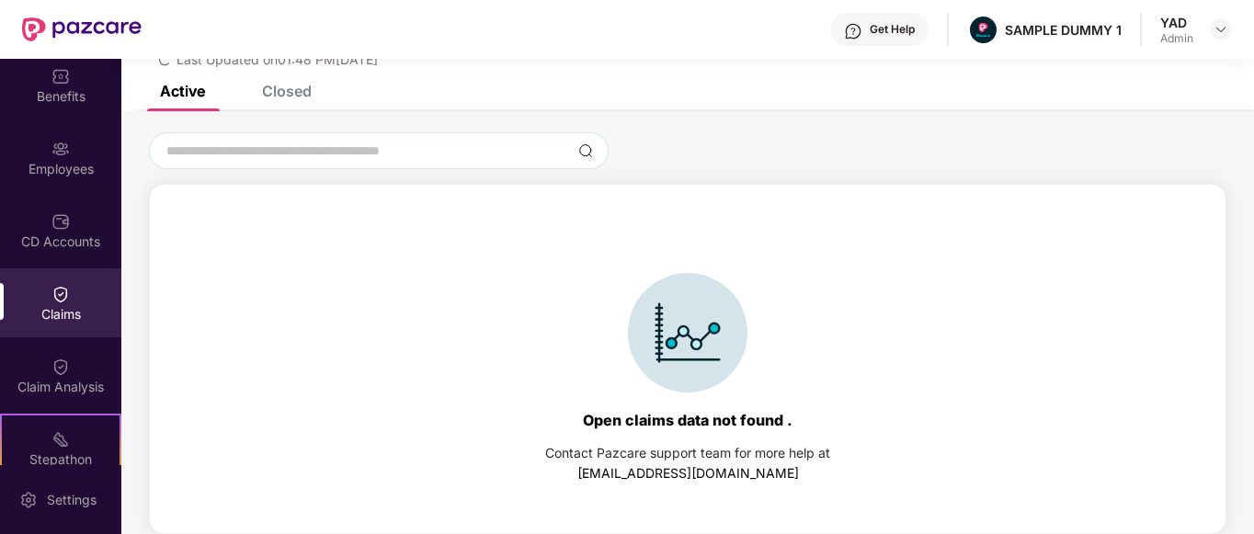
scroll to position [24, 0]
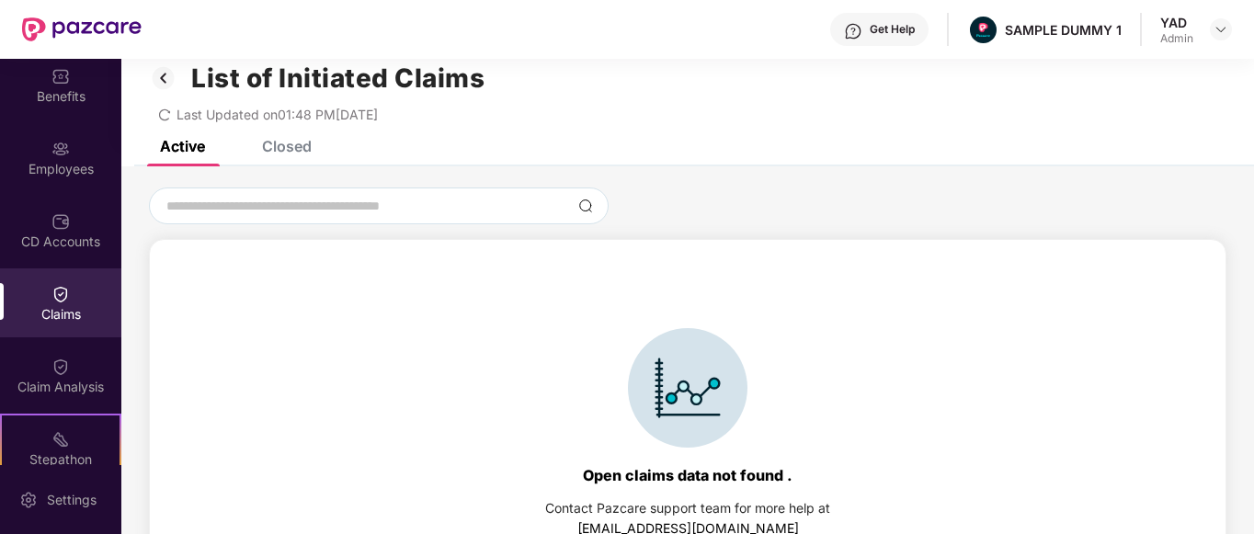
click at [268, 133] on div "List of Initiated Claims Last Updated on 01:48 PM[DATE]" at bounding box center [687, 88] width 1133 height 106
click at [275, 143] on div "Closed" at bounding box center [287, 146] width 50 height 18
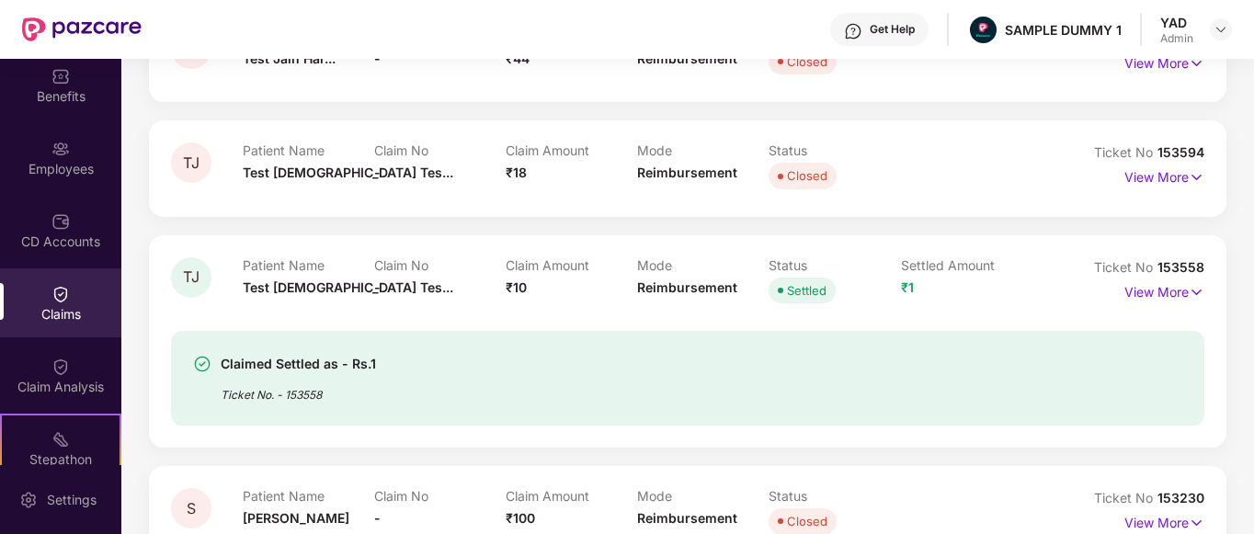
scroll to position [293, 0]
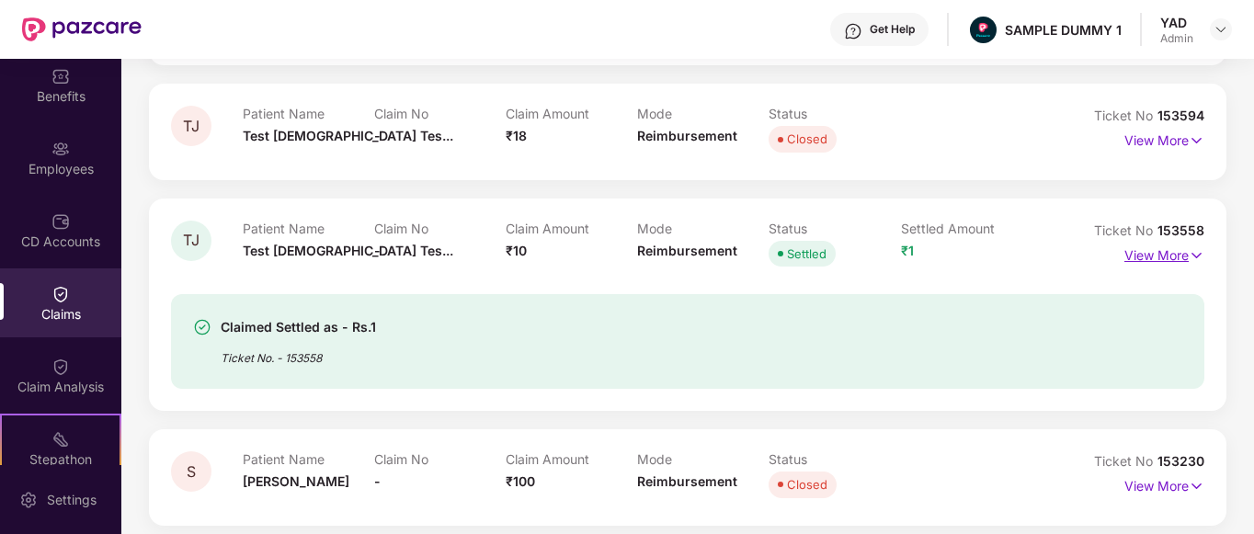
click at [1169, 257] on p "View More" at bounding box center [1164, 253] width 80 height 25
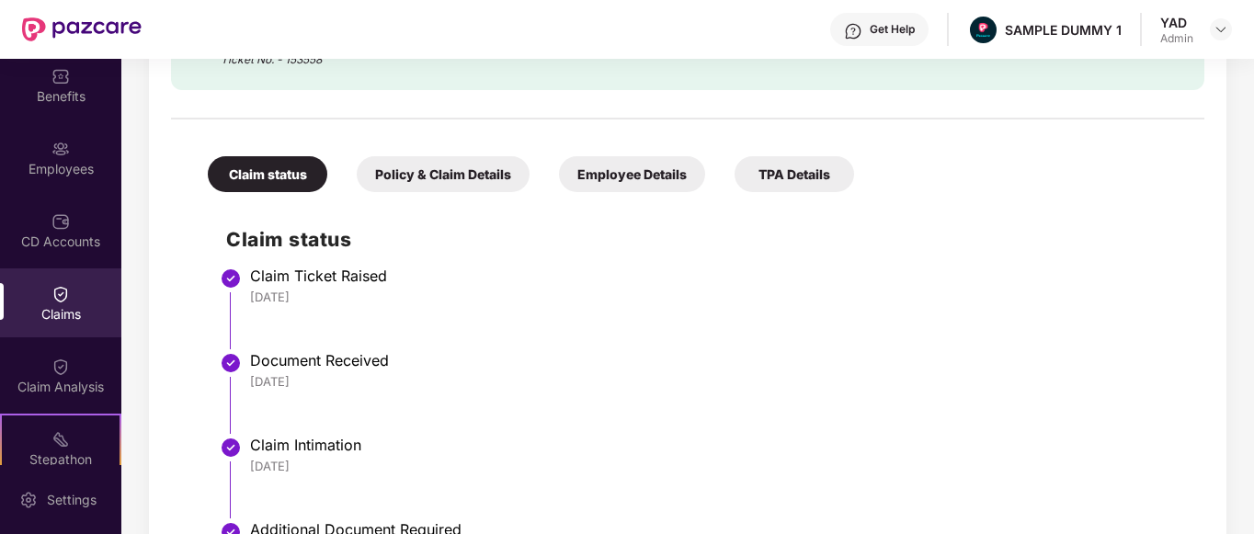
scroll to position [650, 0]
click at [420, 171] on div "Policy & Claim Details" at bounding box center [443, 175] width 173 height 36
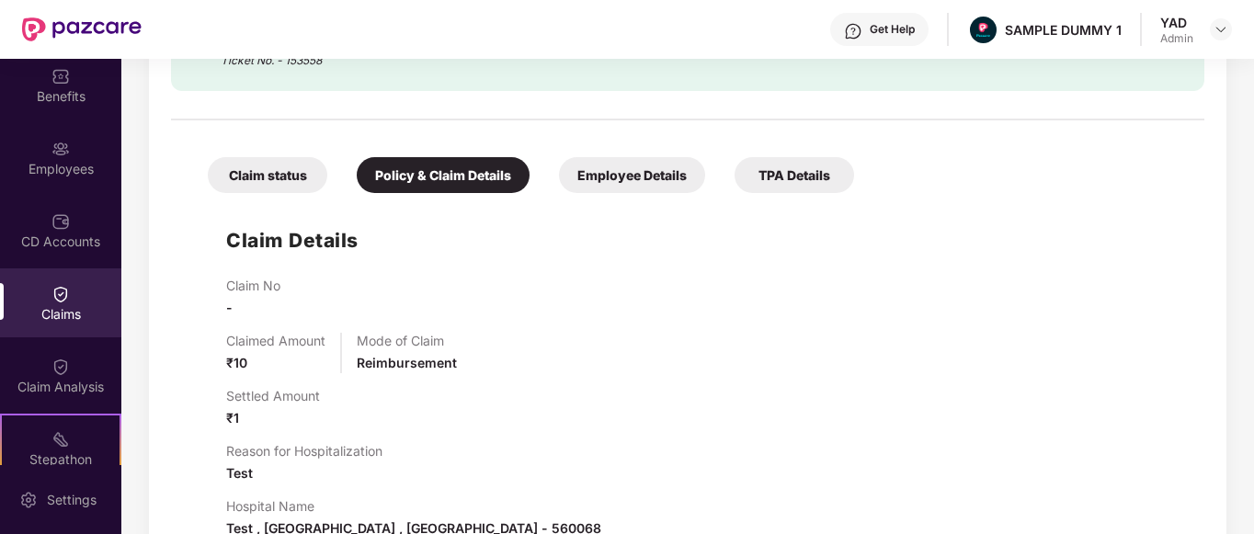
click at [614, 164] on div "Employee Details" at bounding box center [632, 175] width 146 height 36
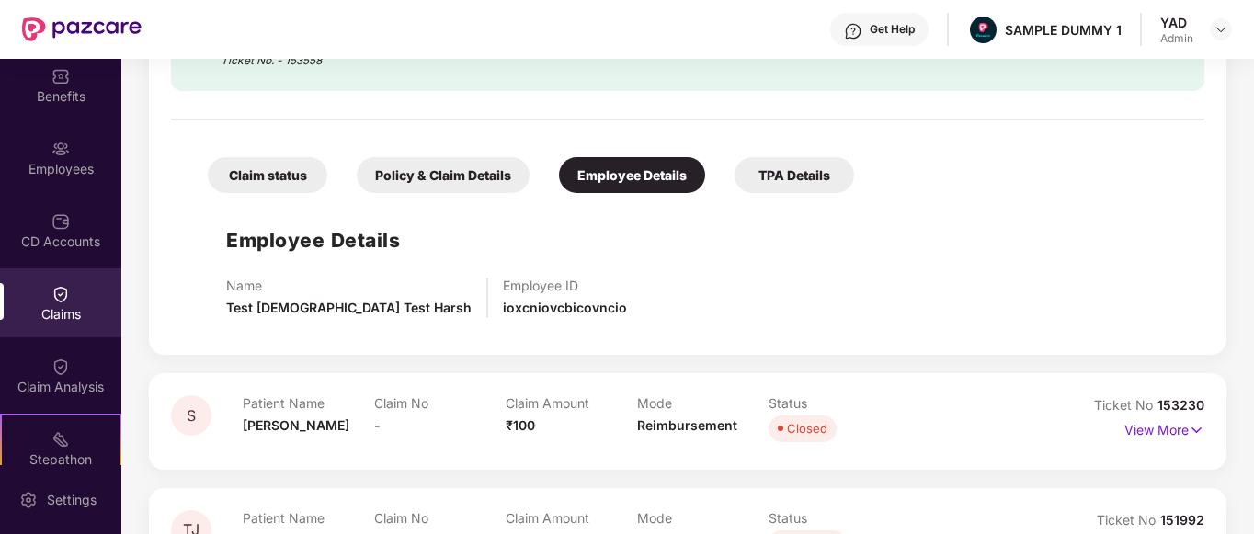
click at [796, 188] on div "TPA Details" at bounding box center [795, 175] width 120 height 36
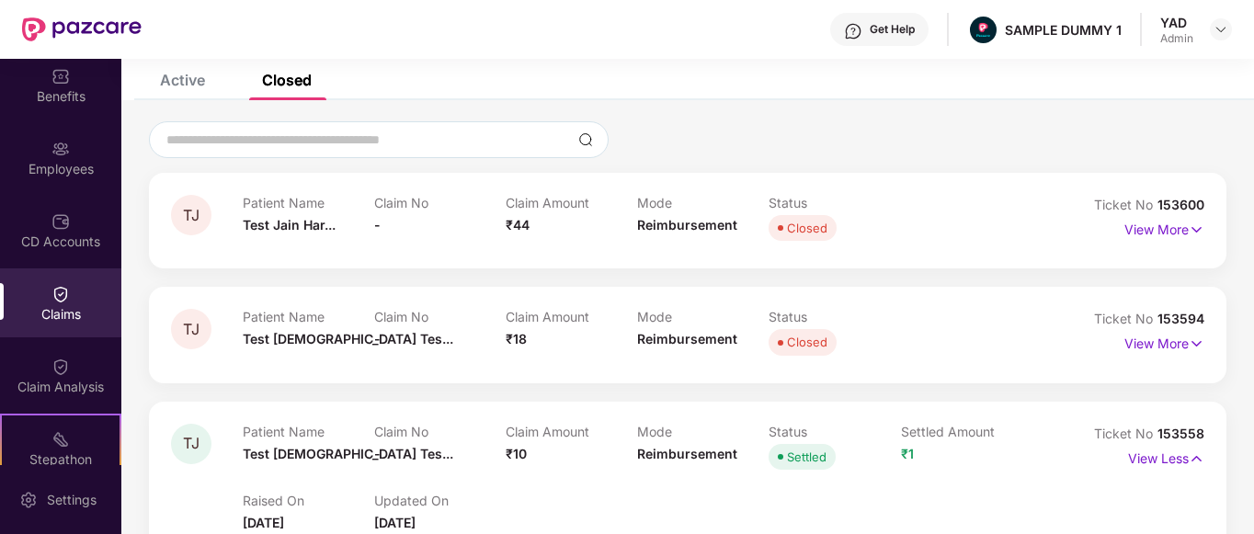
scroll to position [0, 0]
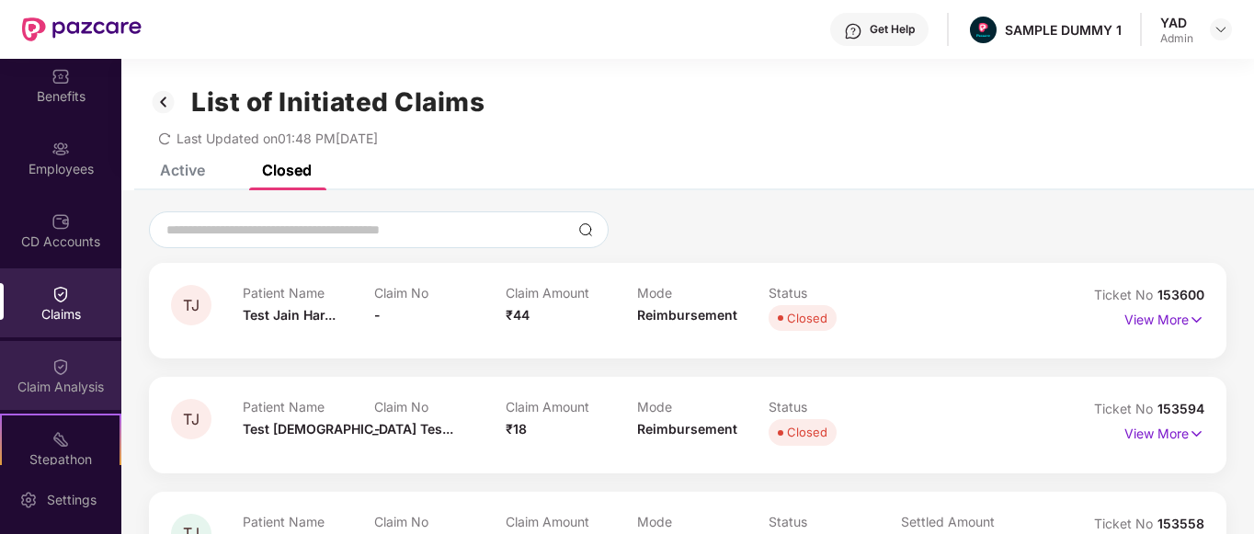
click at [65, 373] on img at bounding box center [60, 367] width 18 height 18
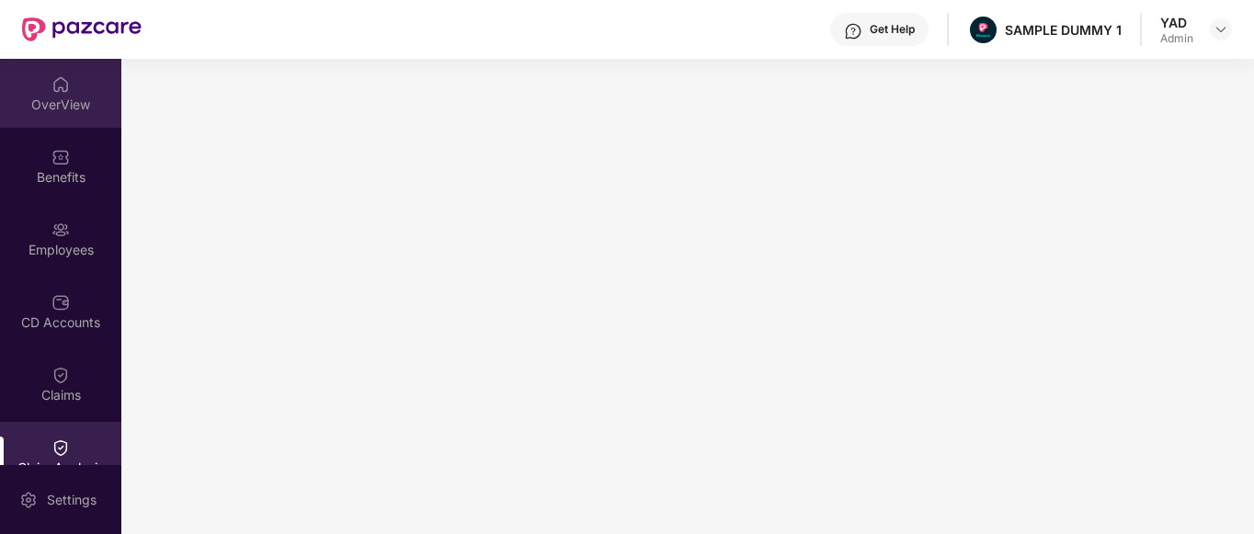
click at [58, 93] on img at bounding box center [60, 84] width 18 height 18
